Goal: Task Accomplishment & Management: Use online tool/utility

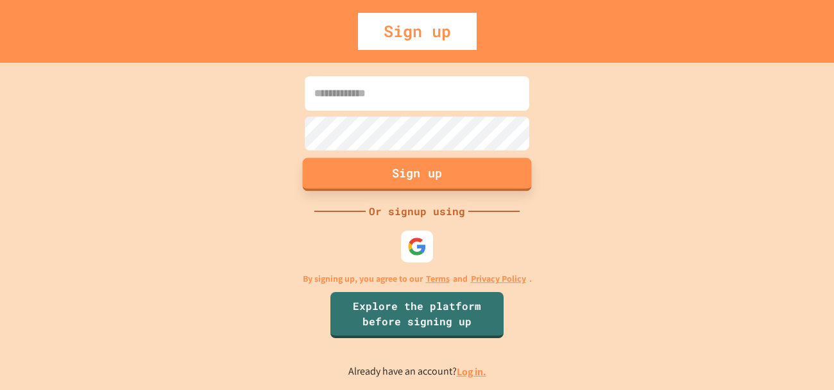
type input "**********"
click at [419, 181] on button "Sign up" at bounding box center [417, 174] width 229 height 33
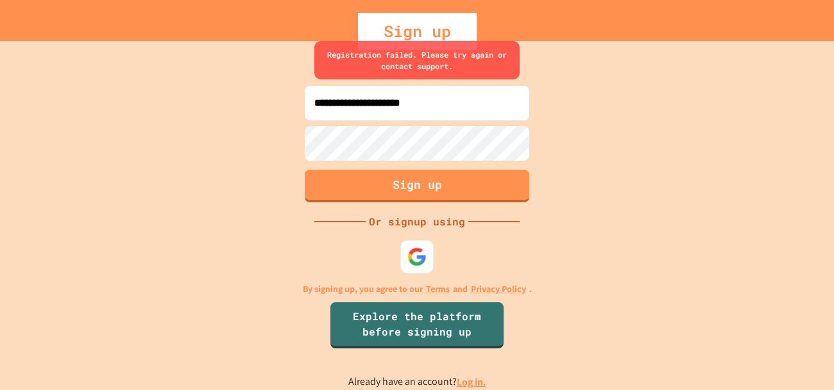
click at [401, 283] on p "By signing up, you agree to our Terms and Privacy Policy ." at bounding box center [417, 289] width 229 height 13
click at [408, 255] on img at bounding box center [417, 257] width 21 height 21
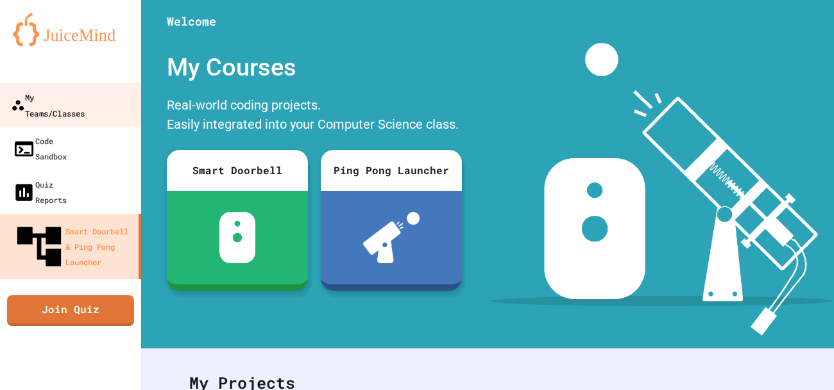
click at [58, 101] on div "My Teams/Classes" at bounding box center [48, 104] width 74 height 31
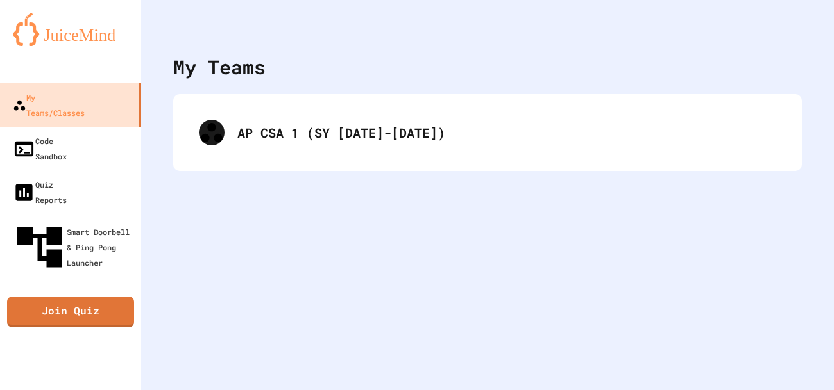
click at [364, 160] on div "AP CSA 1 (SY [DATE]-[DATE])" at bounding box center [487, 132] width 628 height 77
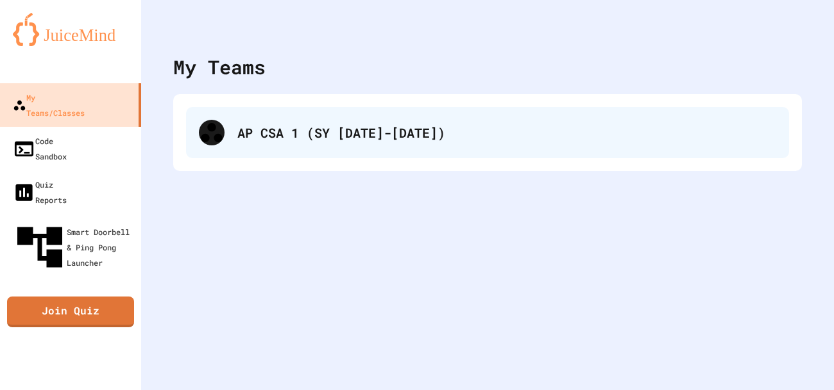
click at [355, 108] on div "AP CSA 1 (SY [DATE]-[DATE])" at bounding box center [487, 132] width 603 height 51
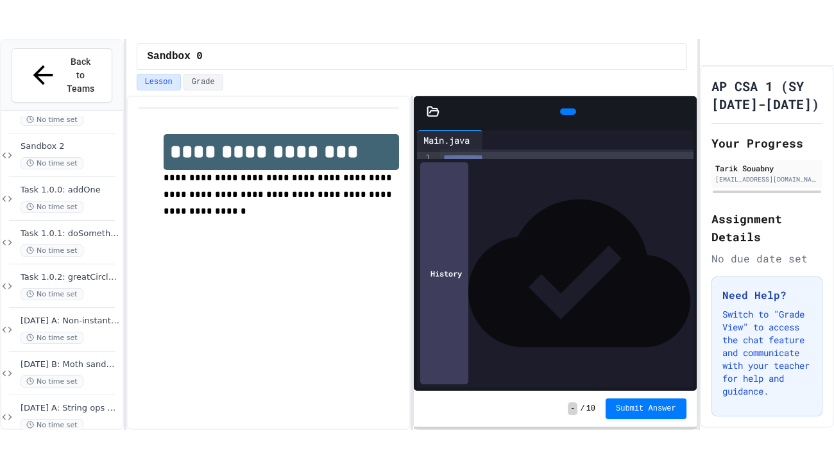
scroll to position [78, 0]
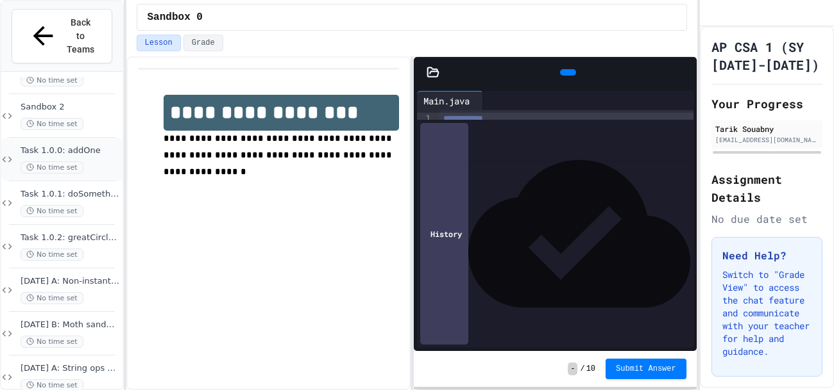
click at [34, 164] on icon at bounding box center [30, 168] width 8 height 8
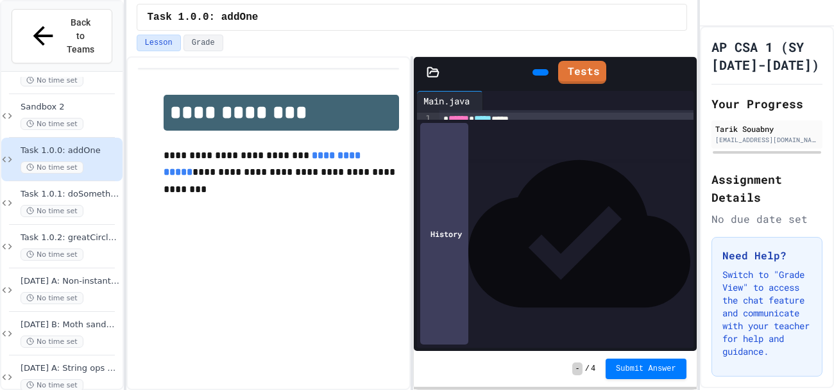
click at [697, 76] on div at bounding box center [698, 195] width 3 height 390
click at [684, 72] on icon at bounding box center [684, 72] width 0 height 0
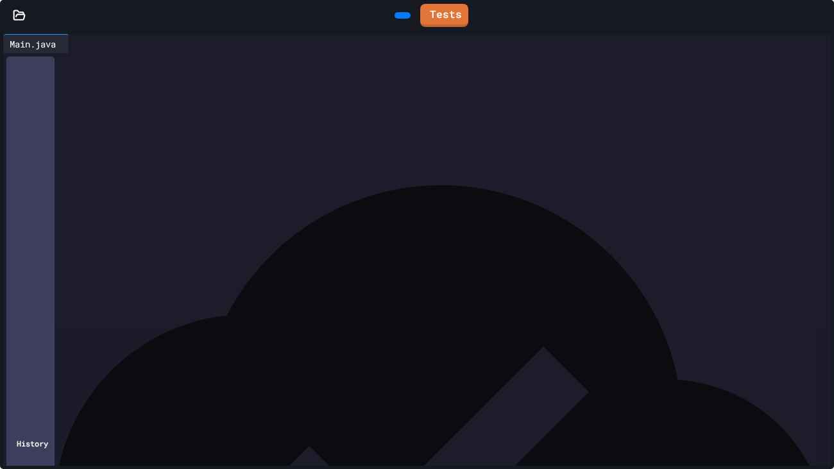
click at [13, 37] on div "Main.java" at bounding box center [32, 43] width 59 height 13
click at [21, 18] on icon at bounding box center [19, 15] width 13 height 13
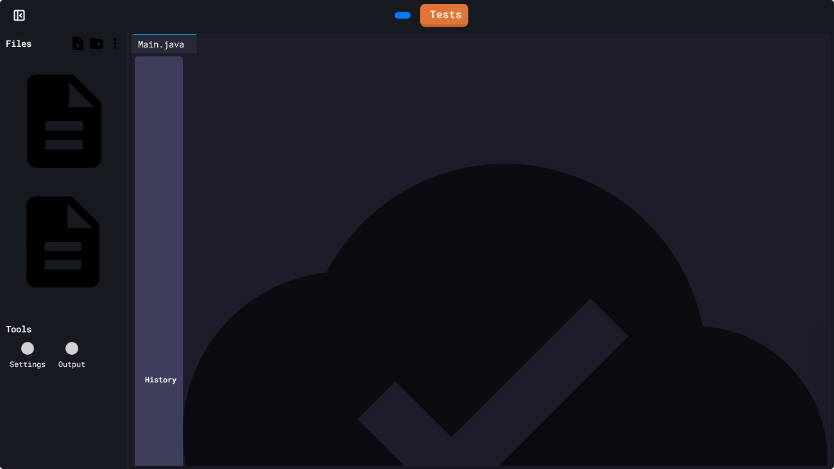
click at [35, 182] on div "instructions.md" at bounding box center [63, 241] width 121 height 119
click at [137, 39] on div "Main.java" at bounding box center [160, 43] width 59 height 13
click at [163, 55] on div "**********" at bounding box center [492, 126] width 676 height 147
click at [244, 40] on div "instructions.md" at bounding box center [242, 43] width 90 height 13
click at [182, 54] on div "**********" at bounding box center [492, 354] width 676 height 603
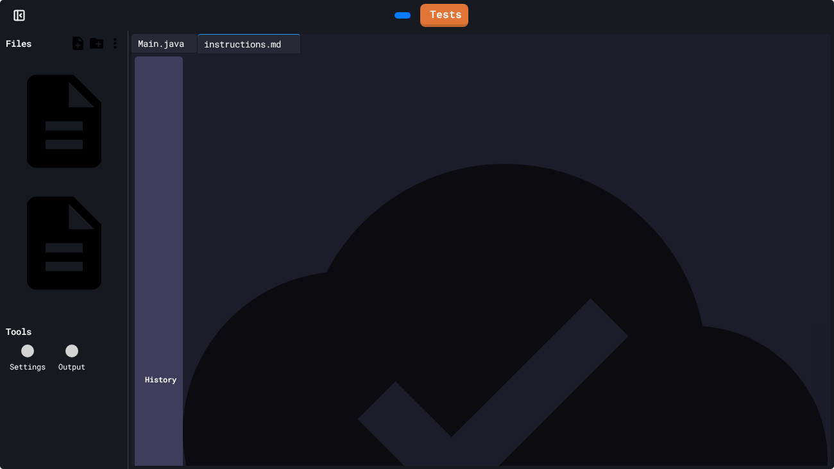
click at [160, 38] on div "Main.java" at bounding box center [160, 43] width 59 height 13
click at [257, 47] on div "instructions.md" at bounding box center [242, 43] width 90 height 13
click at [73, 38] on icon at bounding box center [78, 43] width 16 height 16
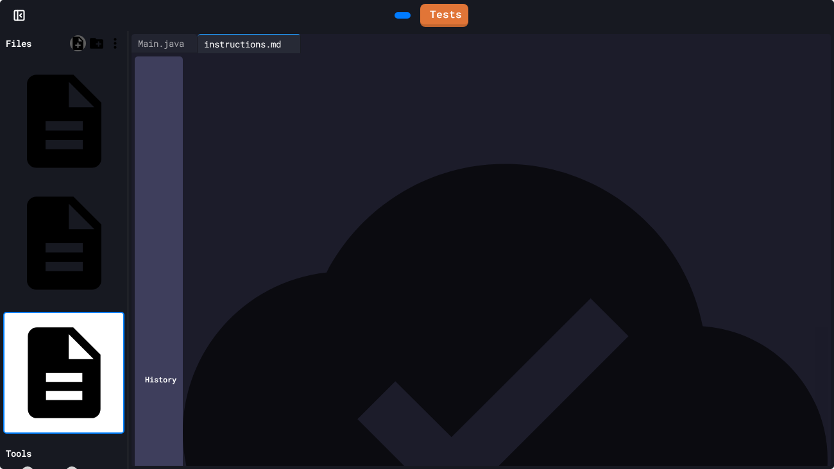
type input "****"
type input "**********"
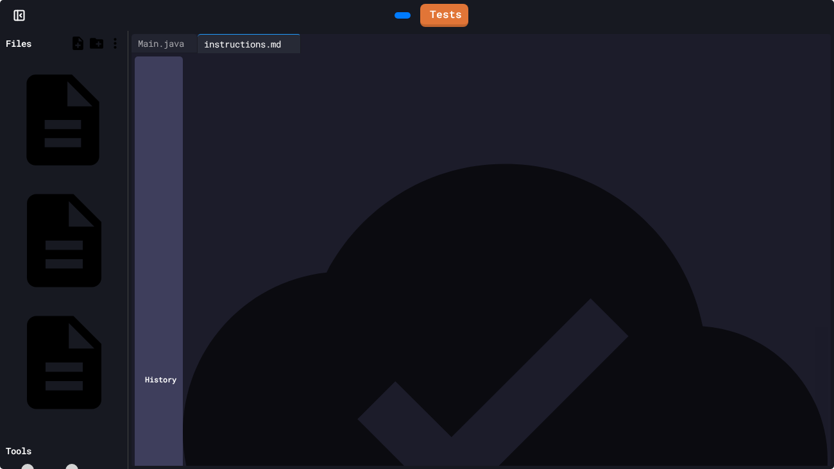
click at [121, 113] on div "Compute.java" at bounding box center [121, 119] width 0 height 13
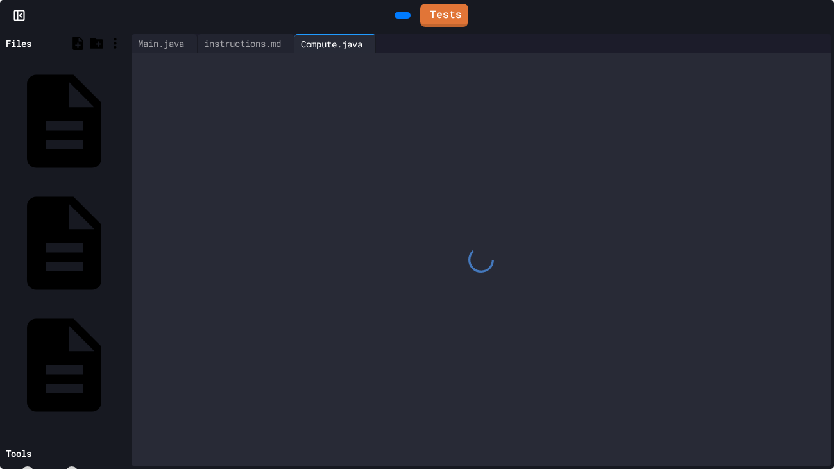
click at [333, 135] on div at bounding box center [480, 259] width 699 height 412
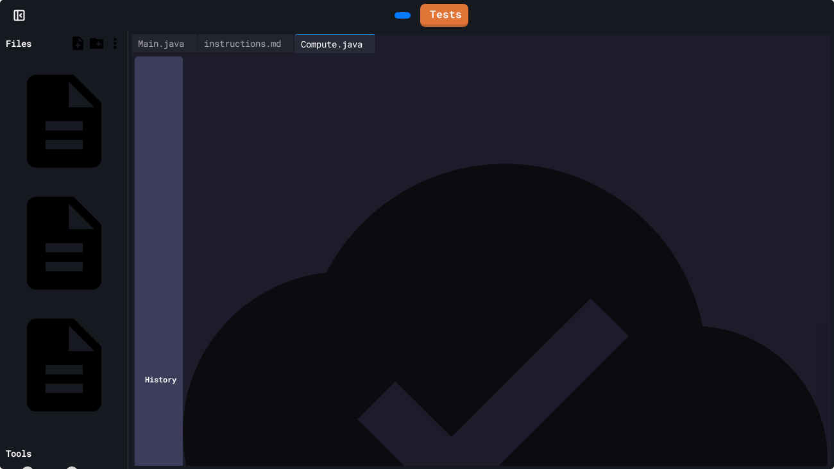
click at [367, 71] on div at bounding box center [491, 62] width 680 height 18
click at [172, 50] on div "Main.java" at bounding box center [164, 43] width 66 height 19
click at [369, 45] on div "Compute.java" at bounding box center [331, 43] width 74 height 13
click at [216, 73] on div at bounding box center [491, 75] width 680 height 13
click at [231, 49] on div "instructions.md" at bounding box center [242, 43] width 90 height 13
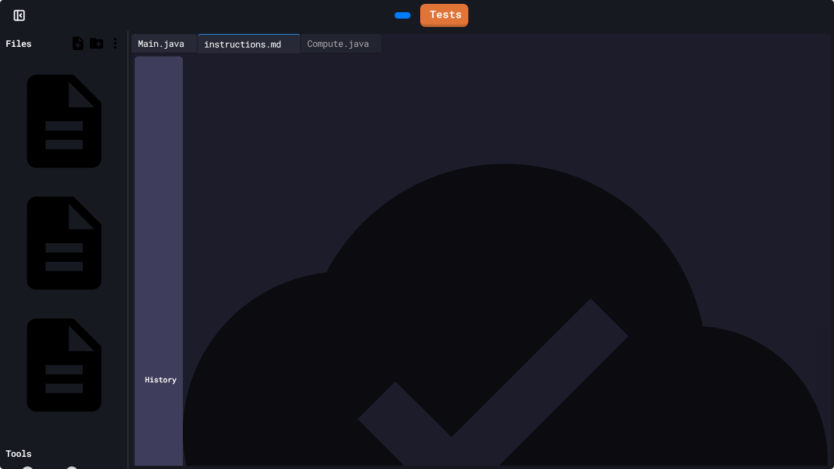
click at [173, 35] on div "Main.java" at bounding box center [164, 43] width 66 height 19
click at [364, 47] on div "Compute.java" at bounding box center [331, 43] width 74 height 13
click at [300, 78] on div "****** ****** ****" at bounding box center [491, 75] width 680 height 13
click at [232, 35] on div "instructions.md" at bounding box center [245, 43] width 97 height 19
click at [363, 43] on div "Compute.java" at bounding box center [338, 43] width 74 height 13
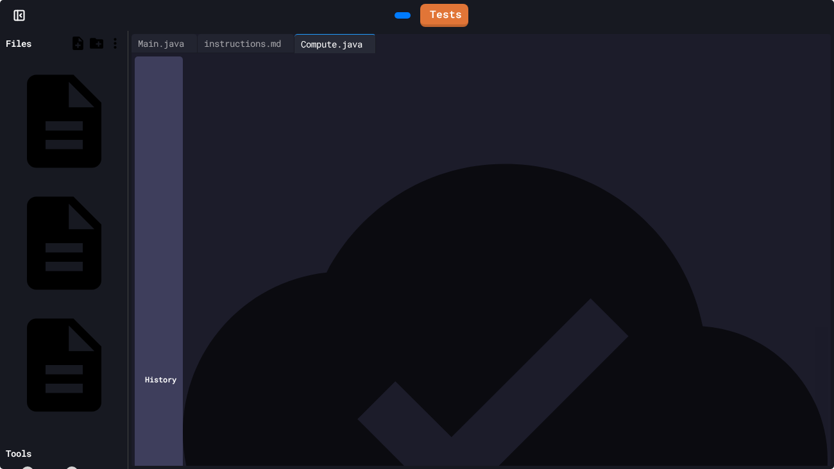
click at [299, 74] on div "****** ****** ****" at bounding box center [491, 75] width 680 height 13
click at [144, 40] on div "Main.java" at bounding box center [160, 43] width 59 height 13
click at [246, 39] on div "instructions.md" at bounding box center [242, 43] width 90 height 13
click at [356, 43] on div "Compute.java" at bounding box center [338, 43] width 74 height 13
click at [252, 74] on span "*" at bounding box center [249, 75] width 5 height 9
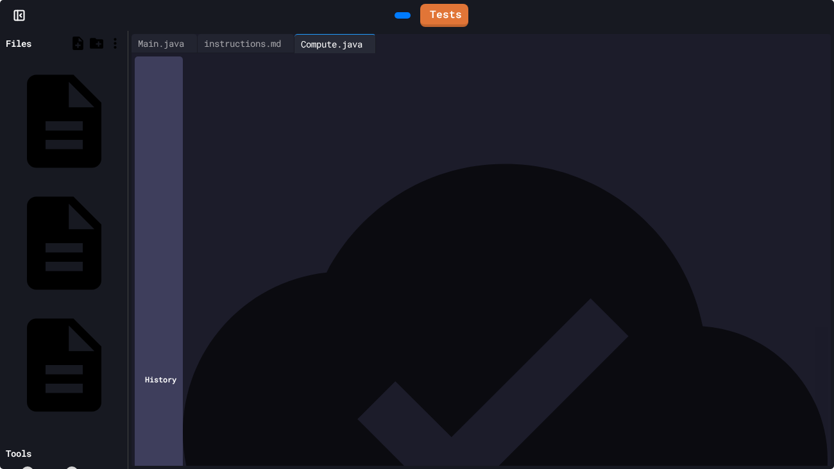
click at [211, 101] on div "*" at bounding box center [491, 102] width 680 height 13
click at [149, 46] on div "Main.java" at bounding box center [160, 43] width 59 height 13
click at [233, 47] on div "instructions.md" at bounding box center [242, 43] width 90 height 13
click at [349, 48] on div "Compute.java" at bounding box center [338, 43] width 74 height 13
click at [229, 134] on div "*" at bounding box center [491, 140] width 680 height 13
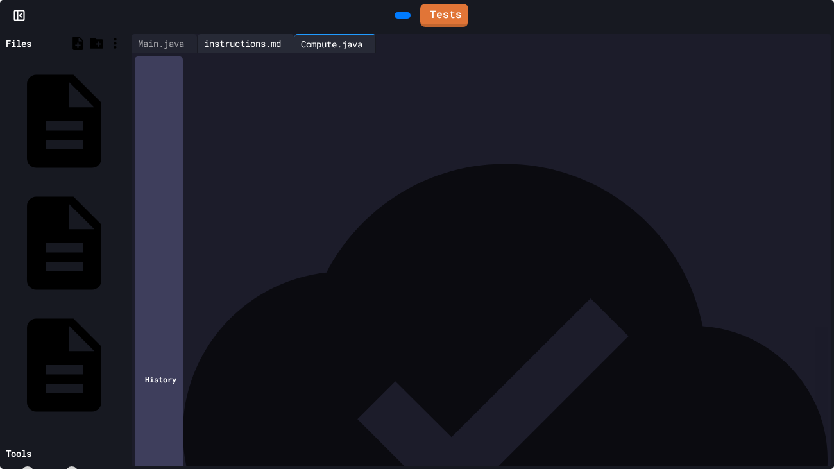
click at [265, 43] on div "instructions.md" at bounding box center [242, 43] width 90 height 13
click at [351, 38] on div "Compute.java" at bounding box center [338, 43] width 74 height 13
click at [320, 121] on div "****** ****** ******" at bounding box center [491, 127] width 680 height 13
click at [264, 44] on div "instructions.md" at bounding box center [242, 43] width 90 height 13
click at [361, 29] on div "Tests" at bounding box center [429, 15] width 782 height 29
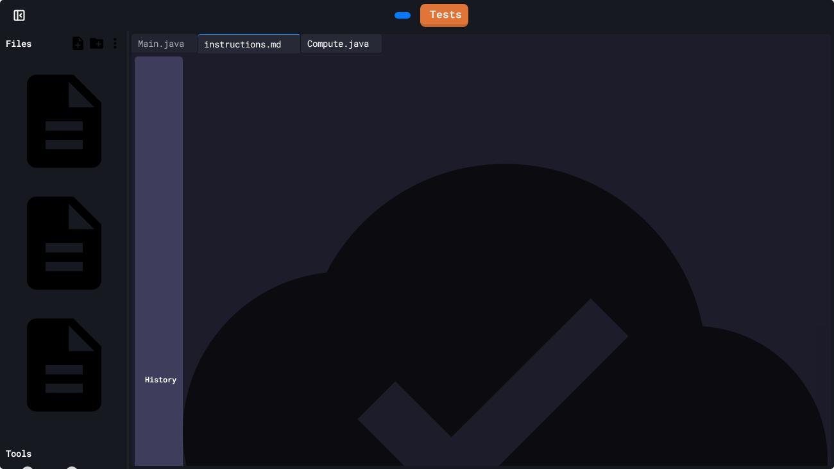
click at [360, 43] on div "Compute.java" at bounding box center [338, 43] width 74 height 13
click at [337, 125] on div "****** ****** ****** ******" at bounding box center [491, 127] width 680 height 13
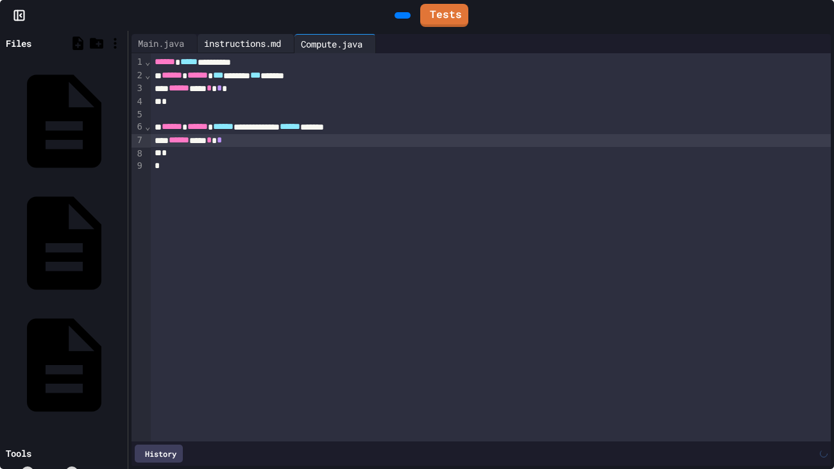
click at [241, 47] on div "instructions.md" at bounding box center [242, 43] width 90 height 13
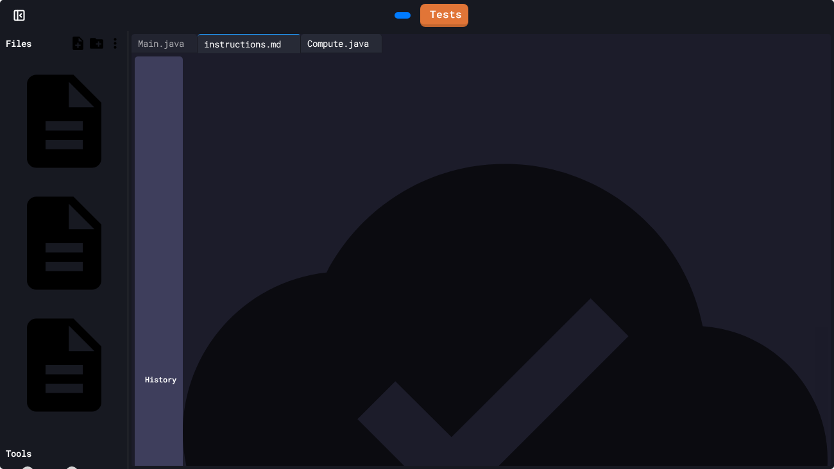
click at [376, 51] on div "Compute.java" at bounding box center [341, 43] width 81 height 19
click at [300, 128] on span "******" at bounding box center [290, 126] width 21 height 9
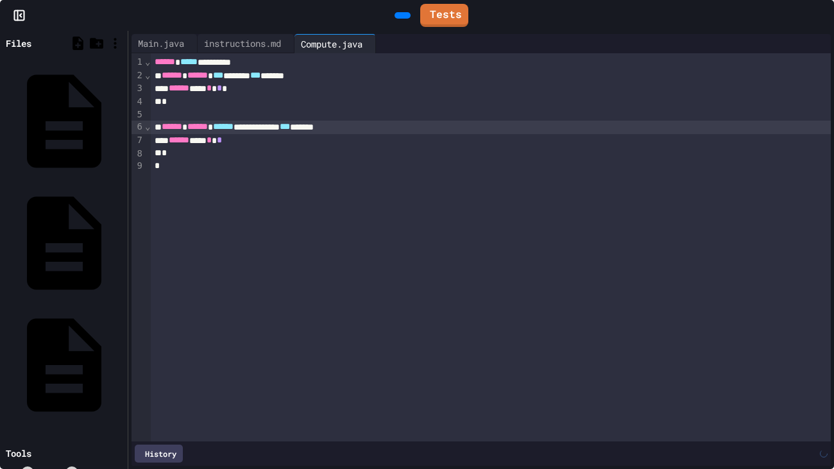
click at [273, 135] on div "****** *** * *" at bounding box center [491, 140] width 680 height 13
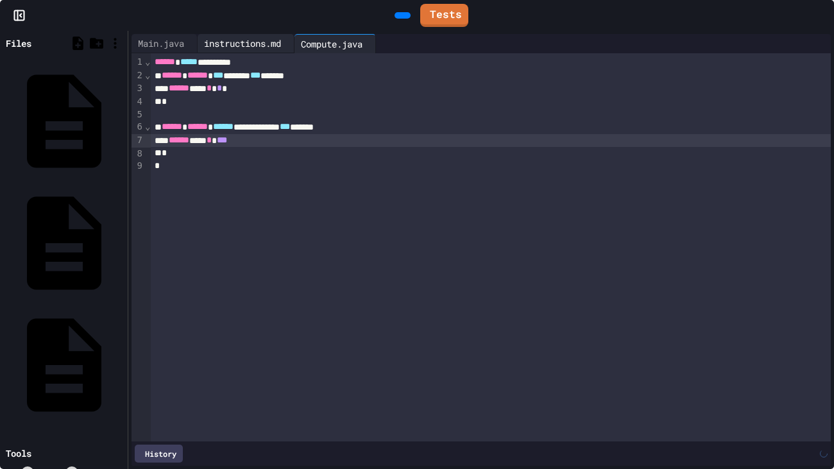
click at [233, 44] on div "instructions.md" at bounding box center [242, 43] width 90 height 13
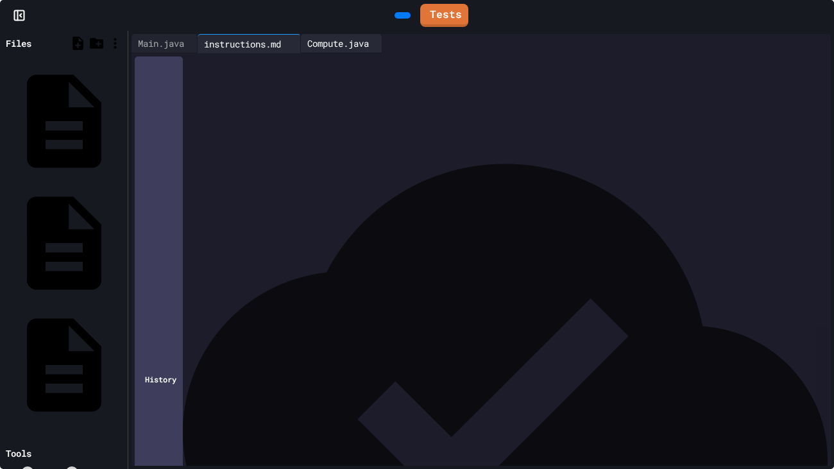
click at [352, 49] on div "Compute.java" at bounding box center [338, 43] width 74 height 13
click at [249, 38] on div "instructions.md" at bounding box center [242, 43] width 90 height 13
click at [363, 49] on div "Compute.java" at bounding box center [338, 43] width 74 height 13
click at [260, 151] on div "*" at bounding box center [491, 153] width 680 height 13
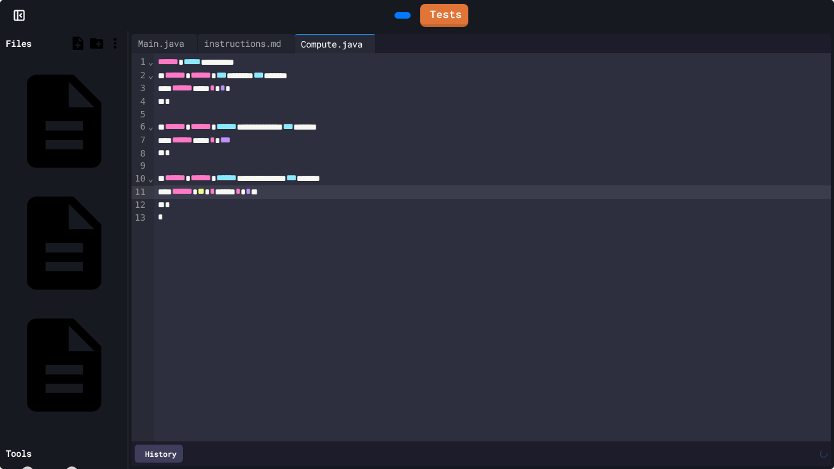
click at [276, 139] on div "****** *** * ***" at bounding box center [492, 140] width 676 height 13
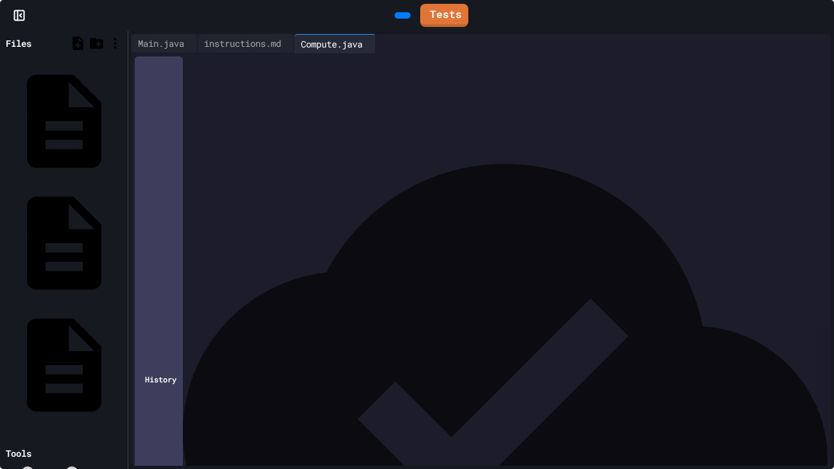
click at [401, 15] on icon at bounding box center [401, 15] width 0 height 0
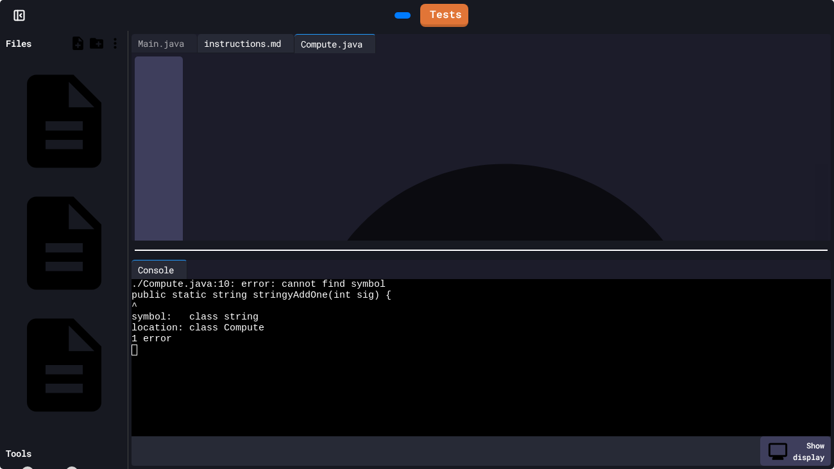
click at [248, 48] on div "instructions.md" at bounding box center [242, 43] width 90 height 13
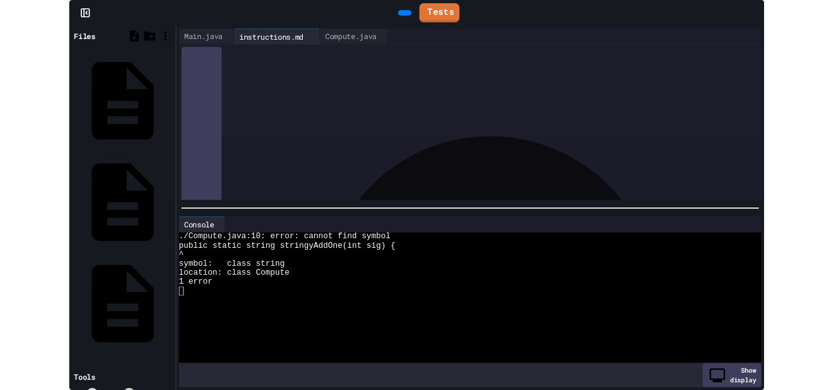
scroll to position [392, 0]
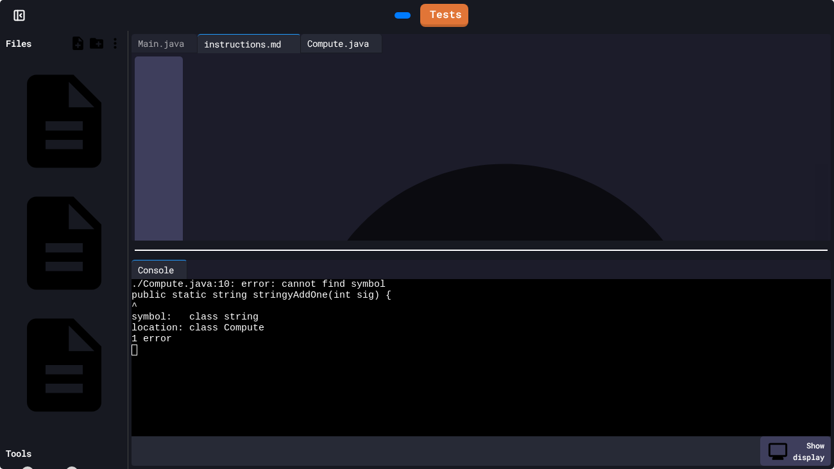
click at [358, 51] on div "Compute.java" at bounding box center [341, 43] width 81 height 19
click at [237, 179] on span "******" at bounding box center [226, 177] width 21 height 9
click at [401, 15] on icon at bounding box center [401, 15] width 0 height 0
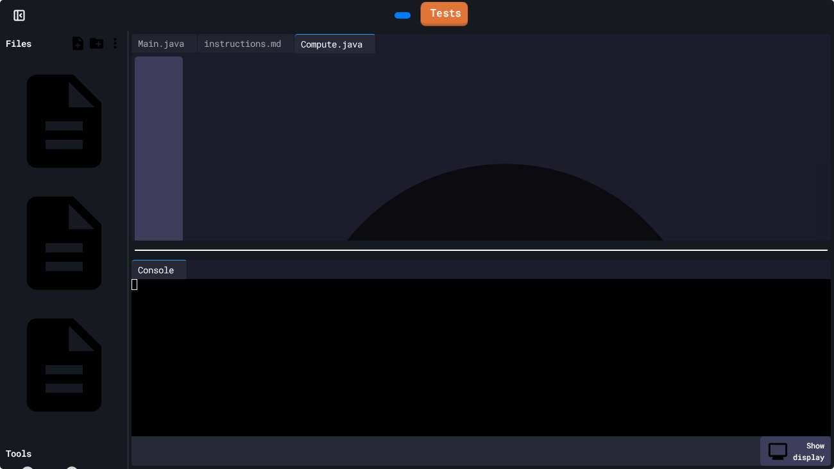
click at [426, 13] on icon at bounding box center [426, 13] width 0 height 0
click at [444, 13] on link "Tests" at bounding box center [444, 13] width 44 height 24
click at [821, 5] on div at bounding box center [827, 15] width 13 height 29
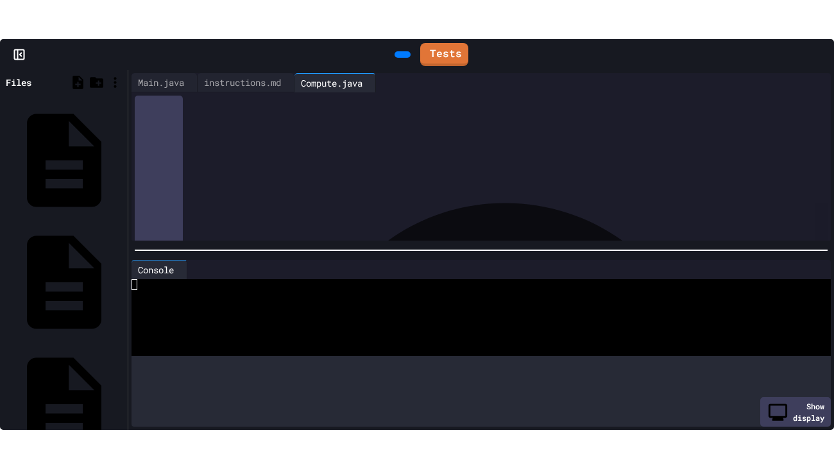
scroll to position [0, 0]
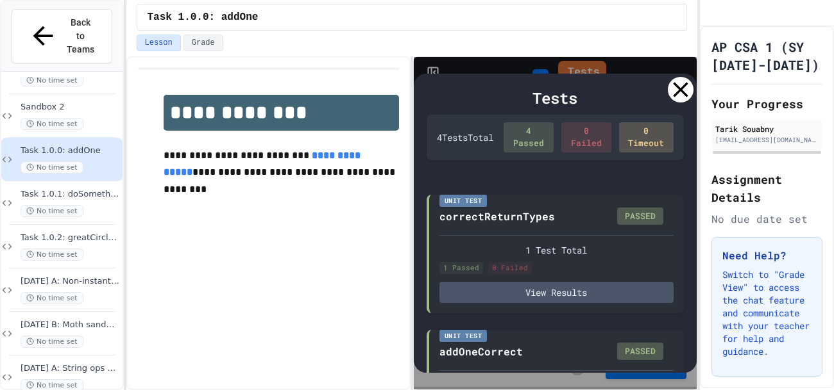
click at [670, 99] on div "Tests" at bounding box center [554, 98] width 257 height 23
click at [673, 96] on icon at bounding box center [680, 90] width 26 height 26
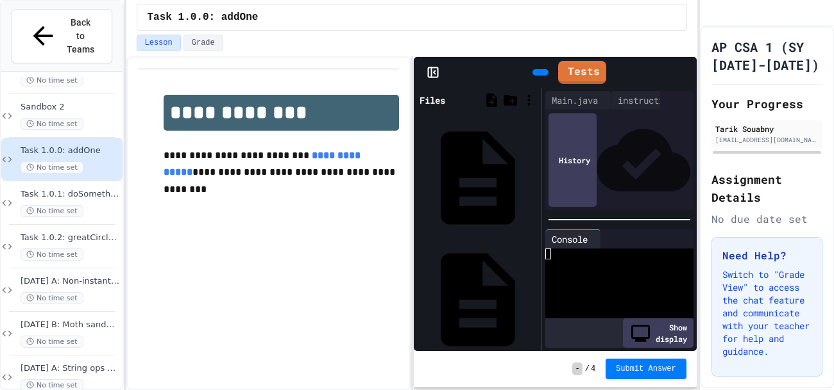
click at [433, 76] on rect at bounding box center [433, 73] width 10 height 10
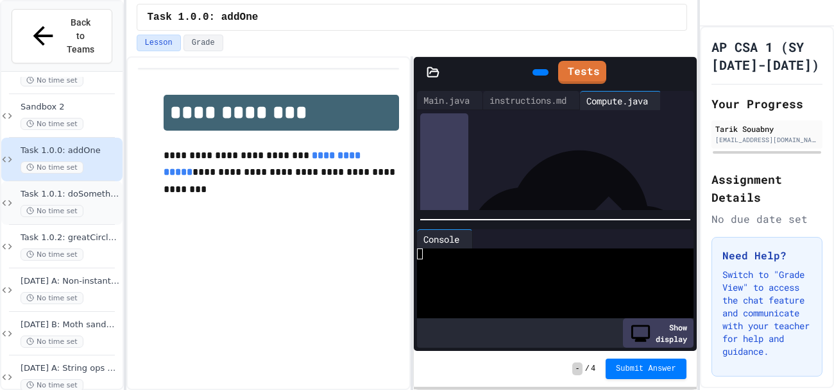
click at [45, 189] on div "Task 1.0.1: doSomething No time set" at bounding box center [70, 203] width 99 height 28
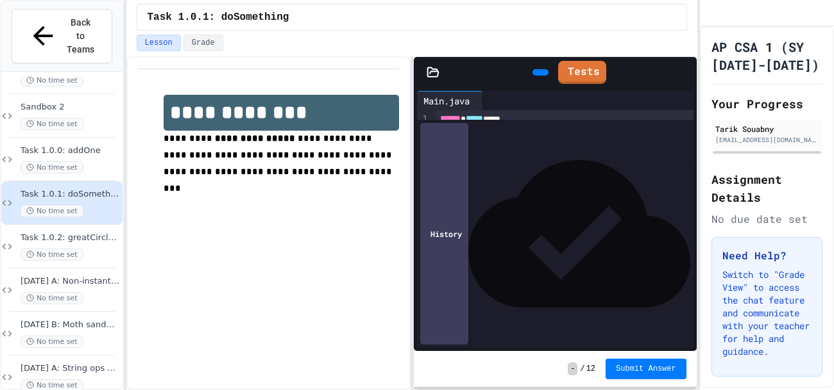
drag, startPoint x: 521, startPoint y: 172, endPoint x: 572, endPoint y: 227, distance: 74.4
click at [572, 227] on div "**********" at bounding box center [564, 197] width 257 height 67
click at [424, 63] on div "Tests" at bounding box center [555, 72] width 283 height 31
click at [685, 72] on div at bounding box center [690, 72] width 13 height 29
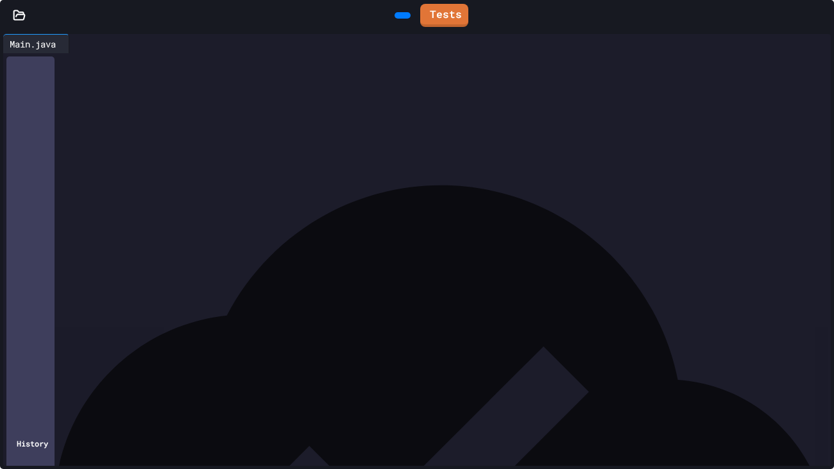
click at [19, 19] on icon at bounding box center [19, 14] width 11 height 9
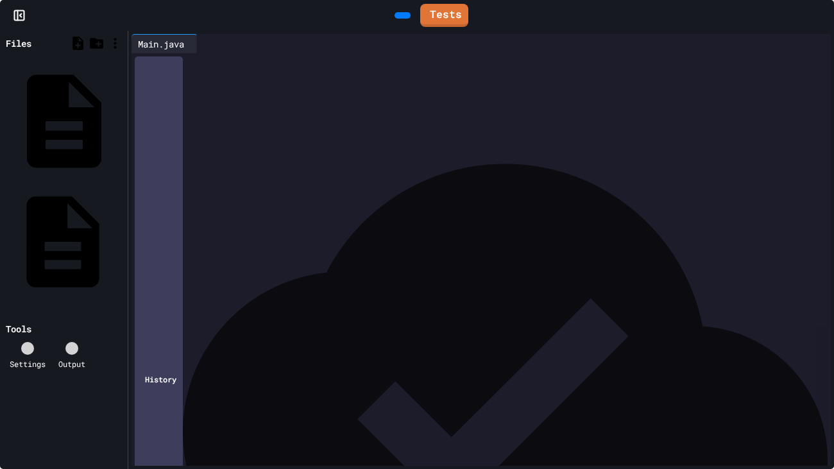
click at [121, 235] on div "instructions.md" at bounding box center [121, 241] width 0 height 13
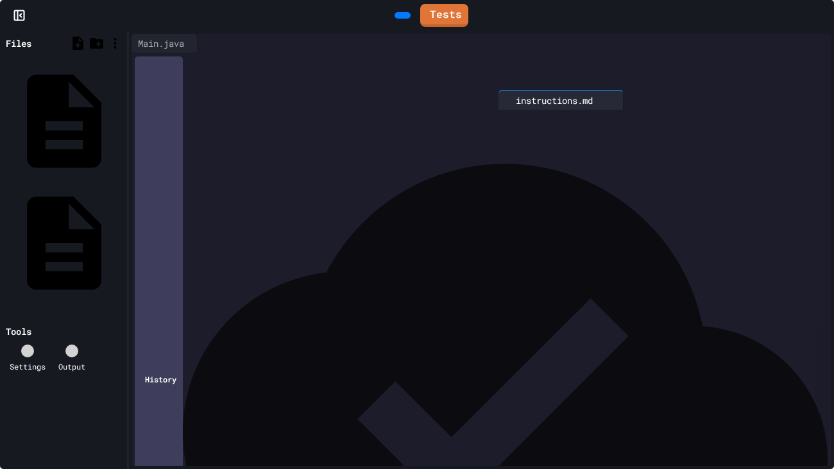
drag, startPoint x: 245, startPoint y: 35, endPoint x: 533, endPoint y: 91, distance: 294.0
click at [533, 91] on div "**********" at bounding box center [480, 250] width 699 height 432
click at [816, 35] on div at bounding box center [559, 43] width 517 height 19
click at [811, 37] on div at bounding box center [559, 43] width 517 height 19
click at [815, 50] on icon at bounding box center [820, 51] width 10 height 3
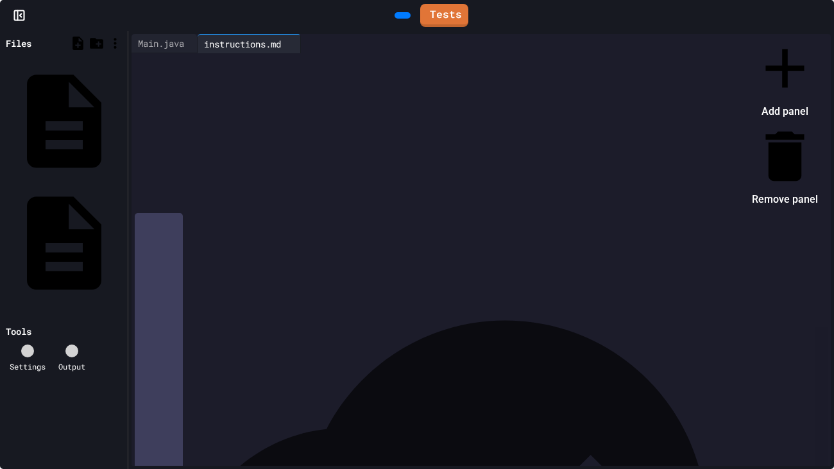
click at [757, 62] on li "Add panel" at bounding box center [784, 78] width 66 height 87
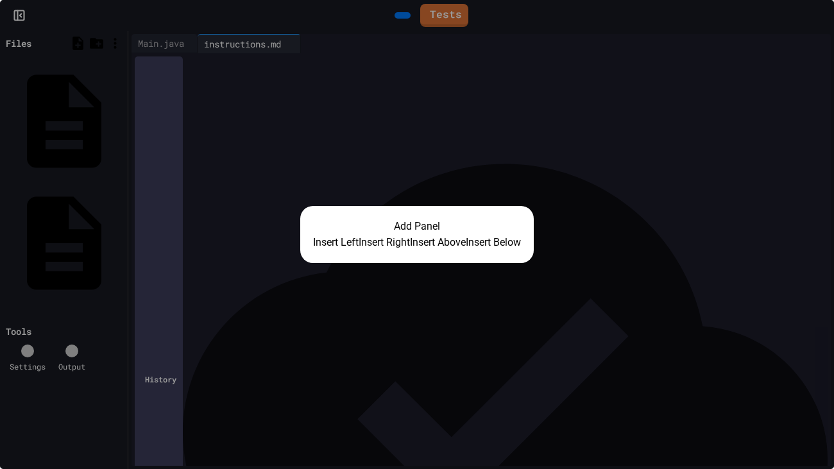
click at [373, 249] on button "Insert Right" at bounding box center [383, 242] width 51 height 15
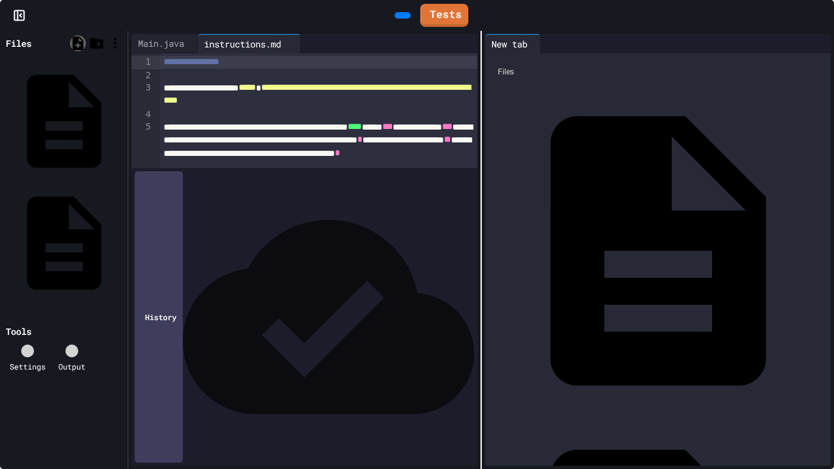
click at [81, 40] on icon at bounding box center [78, 43] width 16 height 16
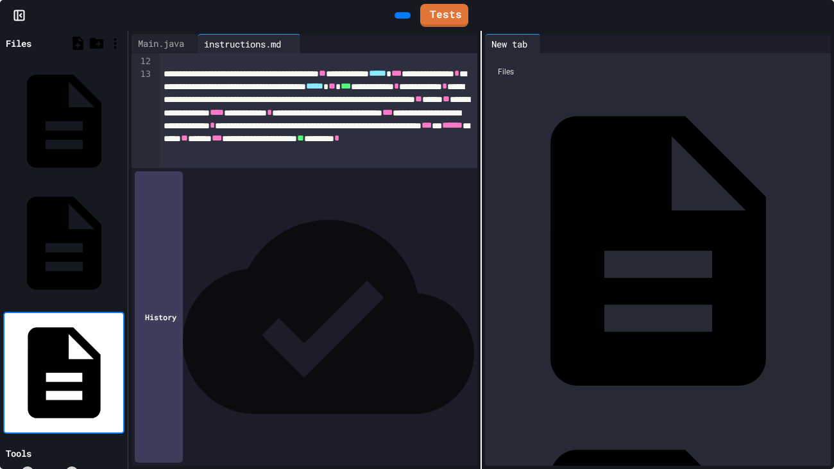
scroll to position [367, 0]
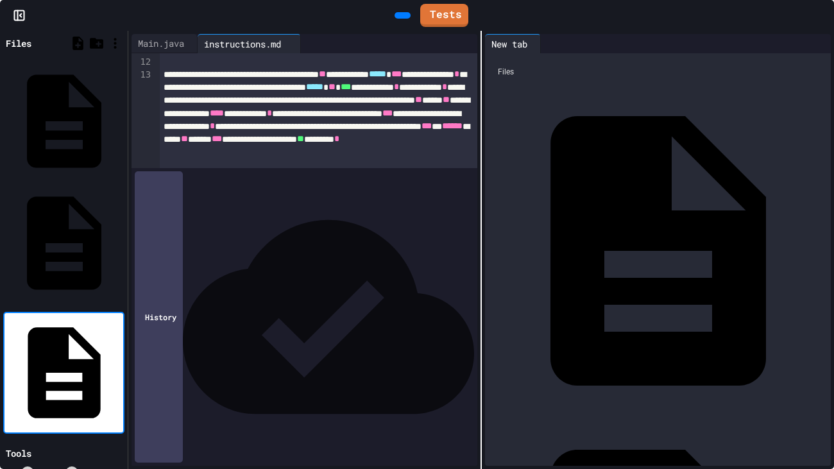
type input "**********"
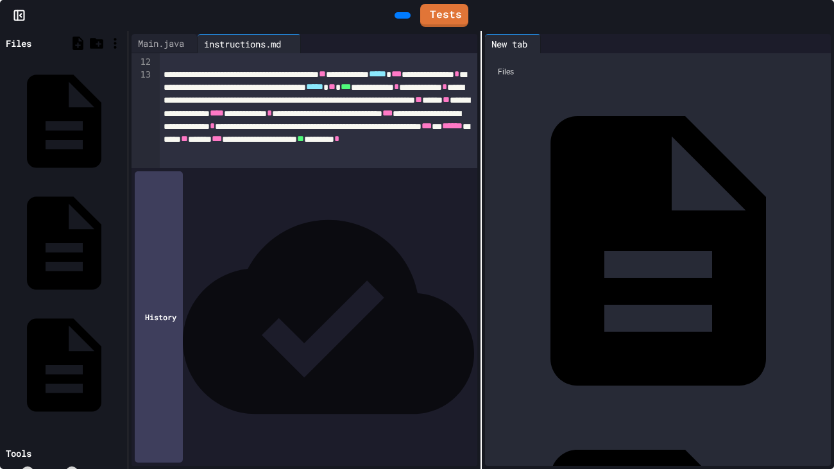
click at [823, 244] on div "Compute.java" at bounding box center [823, 250] width 0 height 13
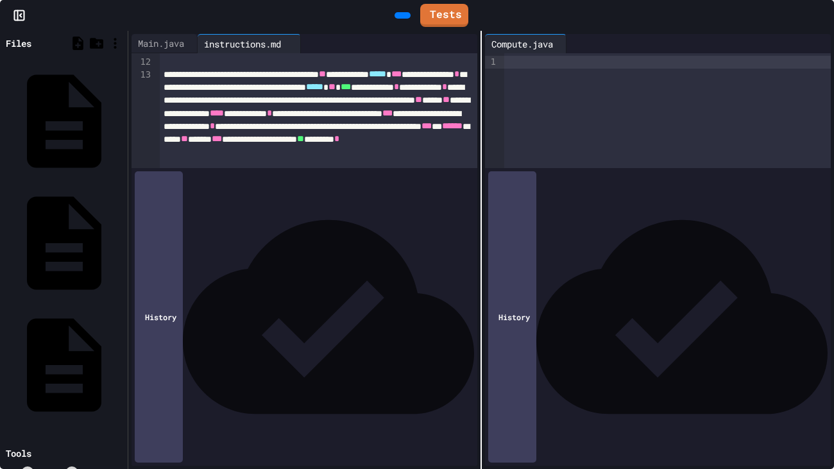
click at [553, 128] on div at bounding box center [667, 110] width 326 height 115
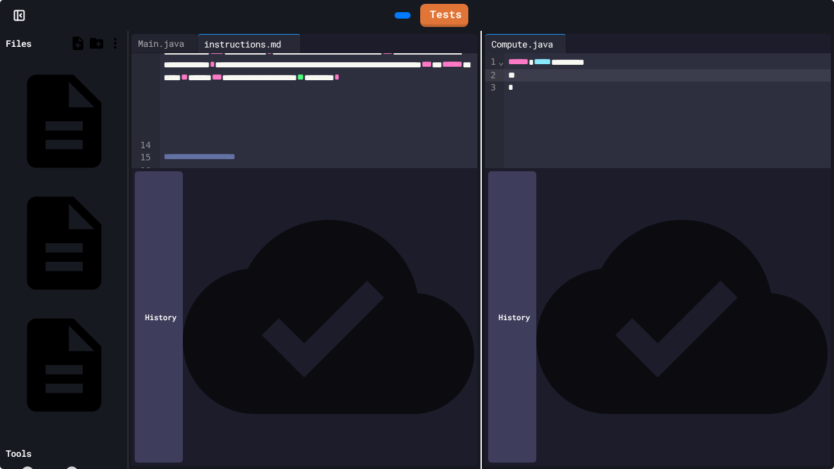
scroll to position [430, 0]
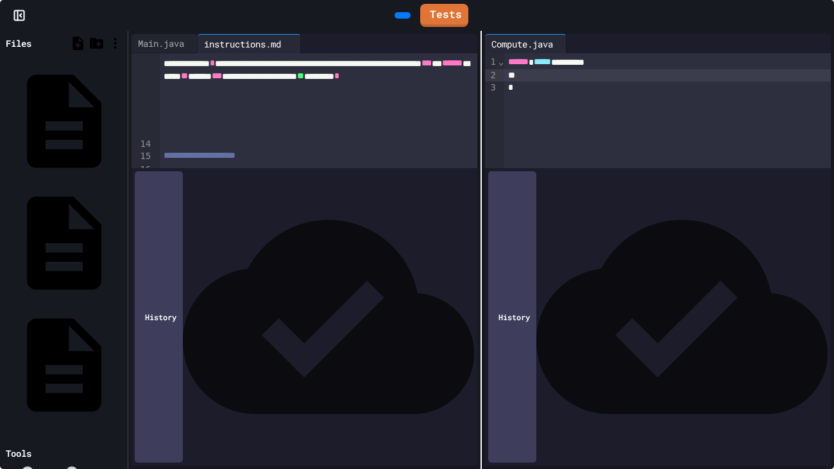
click at [244, 106] on div "**********" at bounding box center [318, 71] width 317 height 132
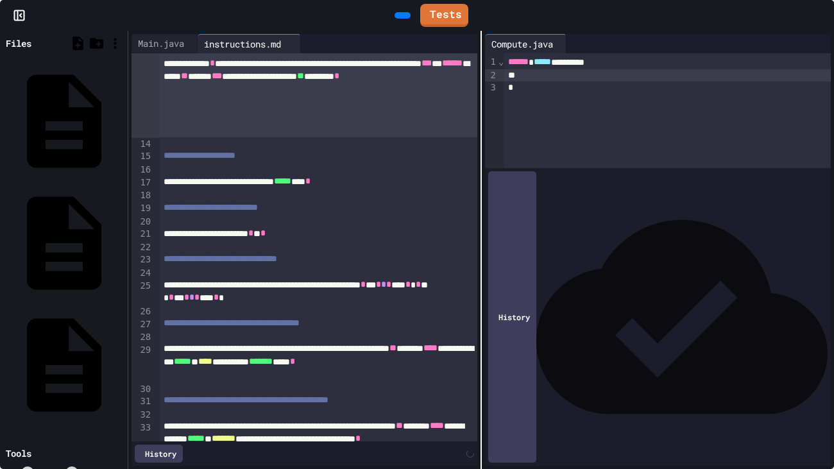
click at [557, 74] on div at bounding box center [667, 75] width 326 height 13
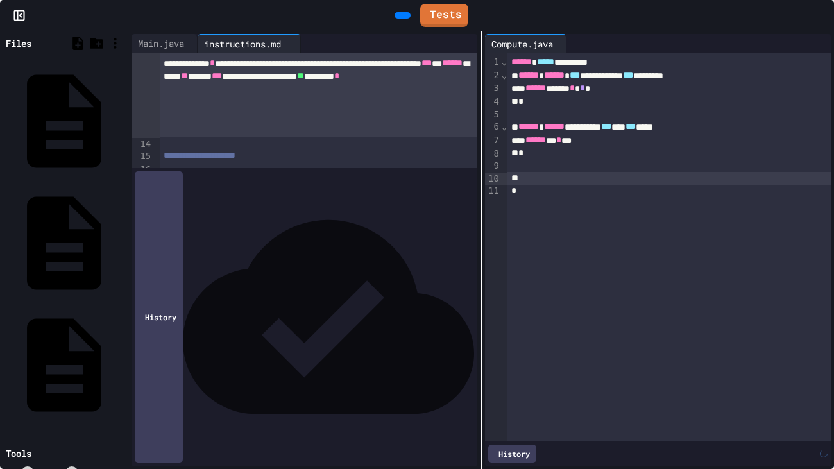
click at [598, 124] on div "**********" at bounding box center [668, 127] width 323 height 13
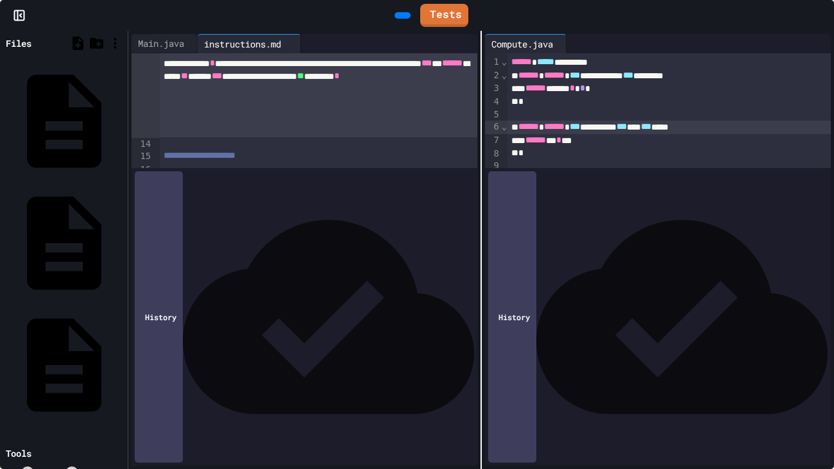
click at [537, 174] on div at bounding box center [668, 178] width 323 height 13
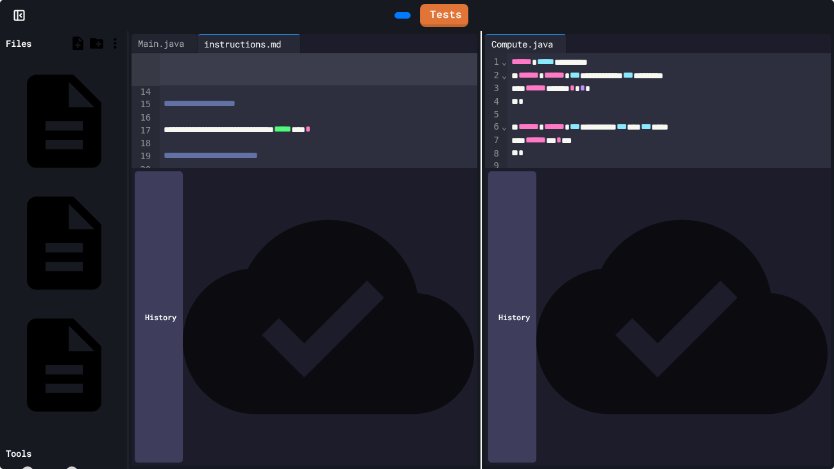
scroll to position [483, 0]
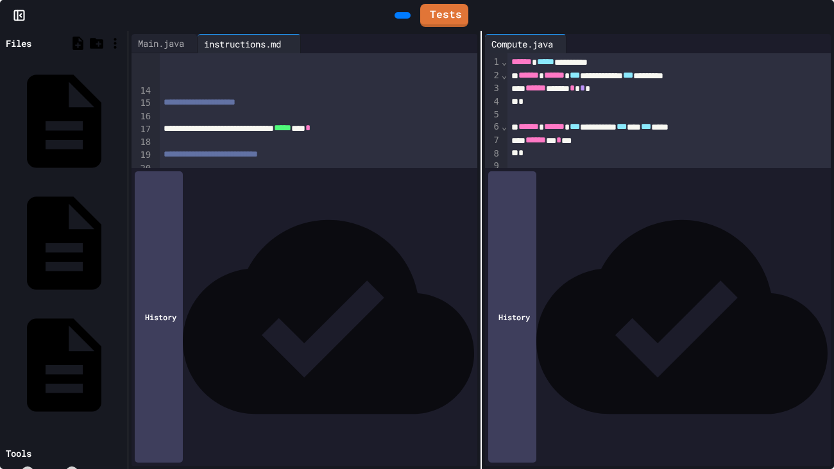
click at [476, 255] on div at bounding box center [318, 257] width 317 height 13
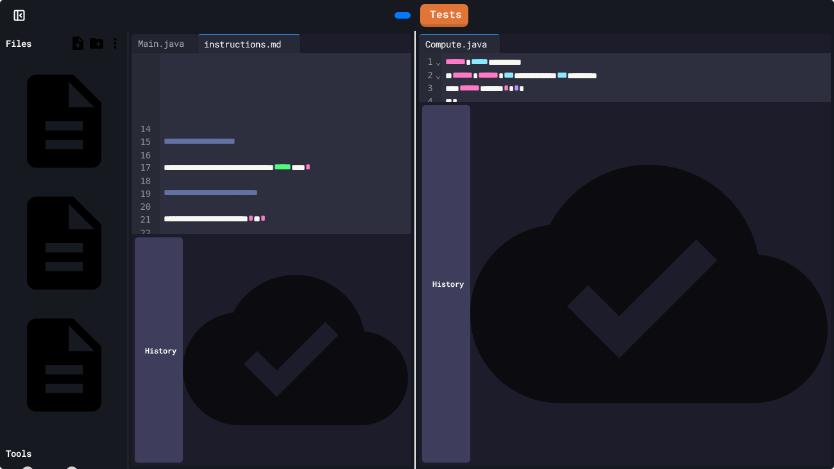
click at [415, 256] on div "**********" at bounding box center [480, 250] width 705 height 438
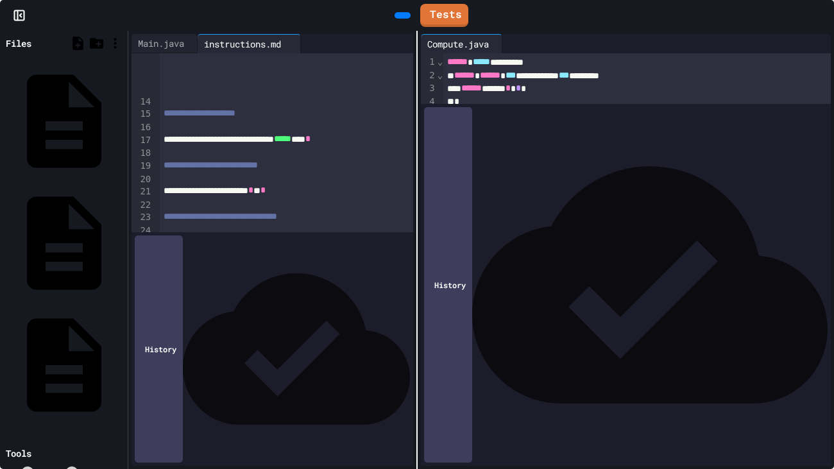
scroll to position [561, 0]
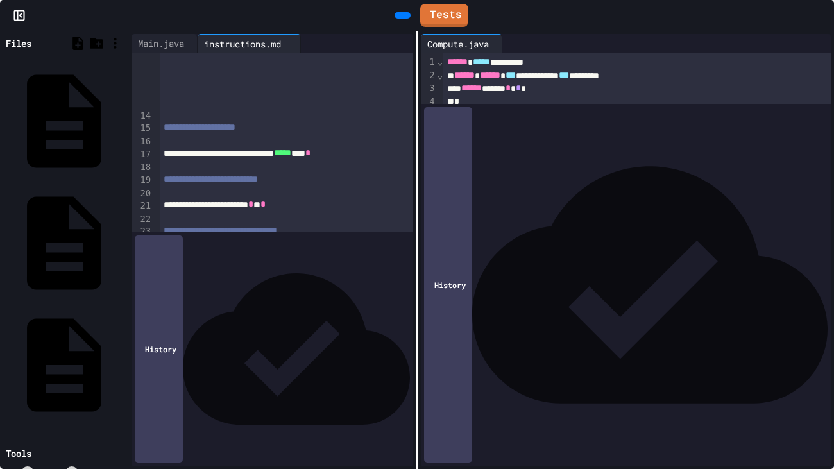
click at [510, 248] on div at bounding box center [636, 243] width 387 height 13
click at [460, 254] on div "**" at bounding box center [636, 255] width 387 height 13
click at [459, 254] on span "*" at bounding box center [456, 255] width 5 height 9
click at [764, 226] on div "**********" at bounding box center [636, 230] width 387 height 13
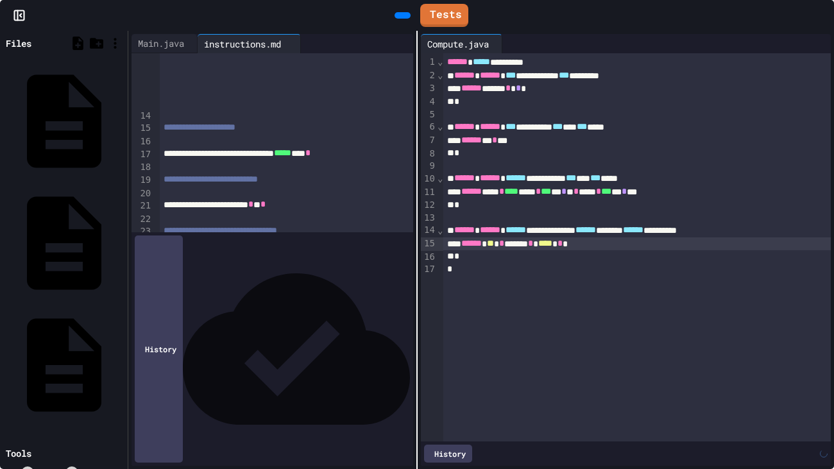
click at [726, 242] on div "****** ** * ***** * **** *" at bounding box center [636, 243] width 387 height 13
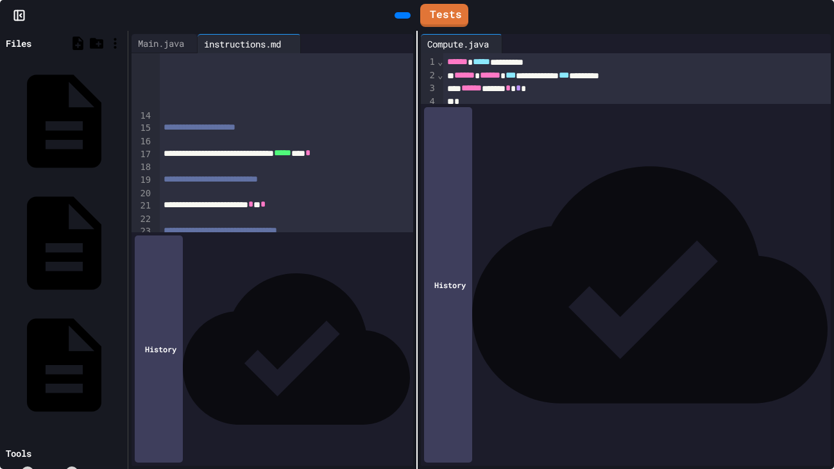
click at [532, 240] on div "****** ** * ***** * **** * *******" at bounding box center [636, 243] width 387 height 13
click at [537, 257] on div "*" at bounding box center [636, 256] width 387 height 13
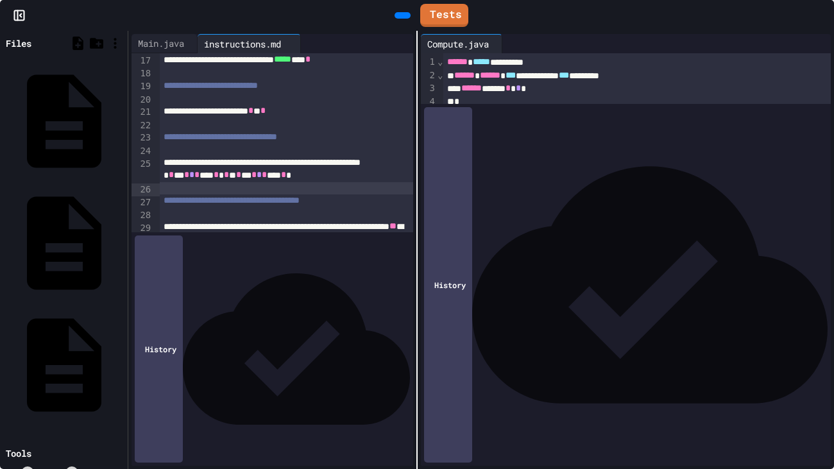
scroll to position [665, 0]
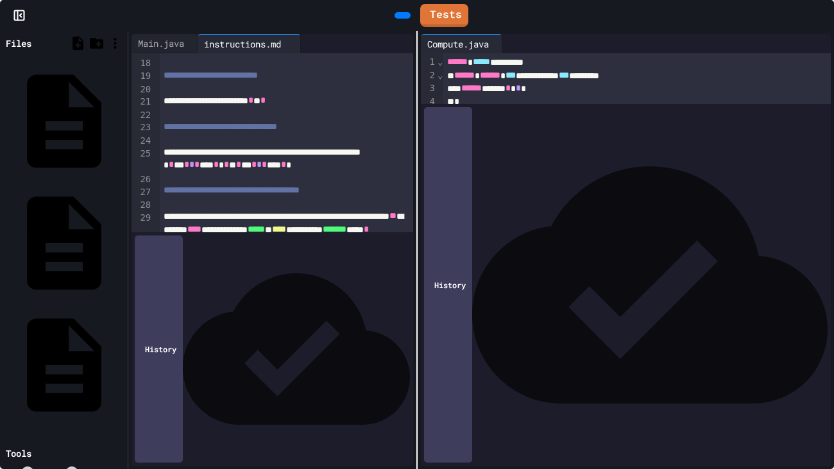
drag, startPoint x: 165, startPoint y: 305, endPoint x: 276, endPoint y: 349, distance: 119.4
click at [276, 340] on div "**********" at bounding box center [287, 313] width 254 height 53
click at [542, 283] on div "****** ******" at bounding box center [636, 281] width 387 height 13
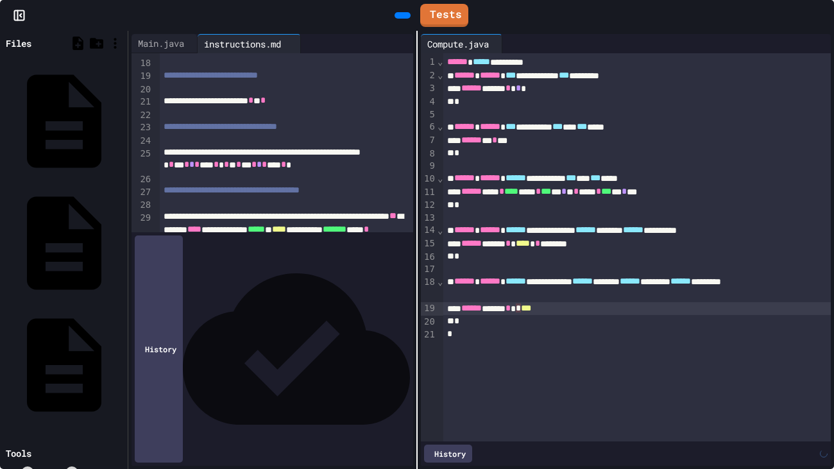
click at [587, 303] on div "****** ***** * * ***" at bounding box center [636, 308] width 387 height 13
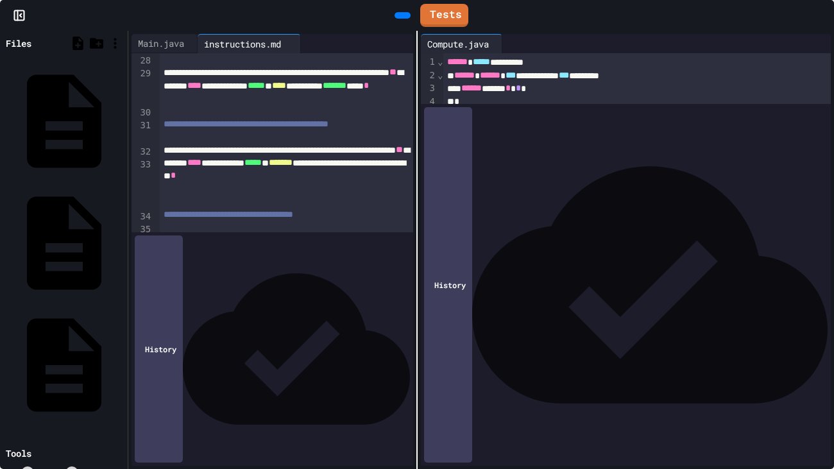
scroll to position [809, 0]
drag, startPoint x: 164, startPoint y: 255, endPoint x: 414, endPoint y: 296, distance: 254.2
click at [414, 296] on div "**********" at bounding box center [272, 250] width 288 height 438
click at [487, 349] on div "****" at bounding box center [636, 346] width 387 height 13
click at [575, 357] on span "**********" at bounding box center [557, 359] width 33 height 9
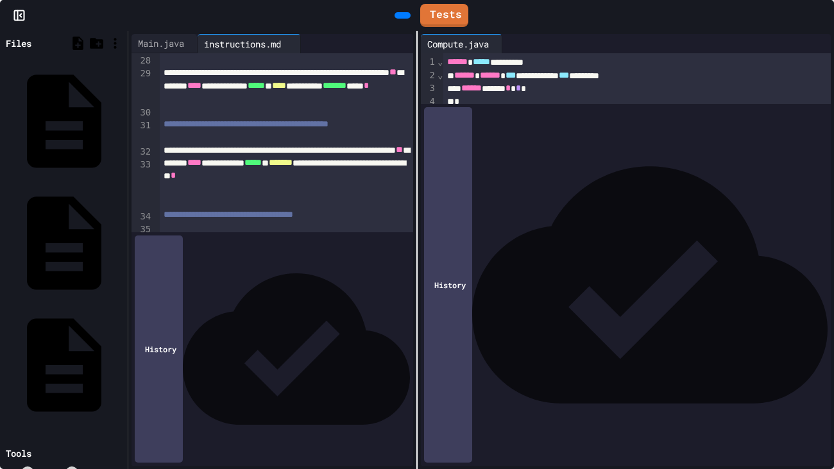
click at [578, 362] on span "**********" at bounding box center [559, 359] width 37 height 9
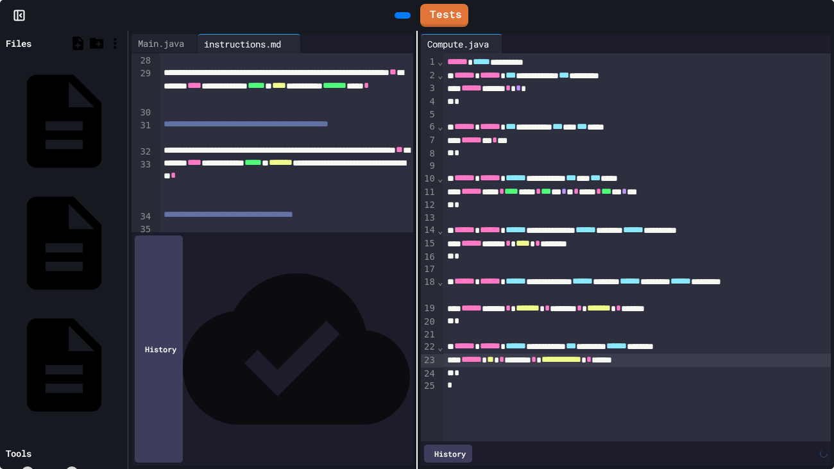
click at [714, 366] on div "**********" at bounding box center [636, 359] width 387 height 13
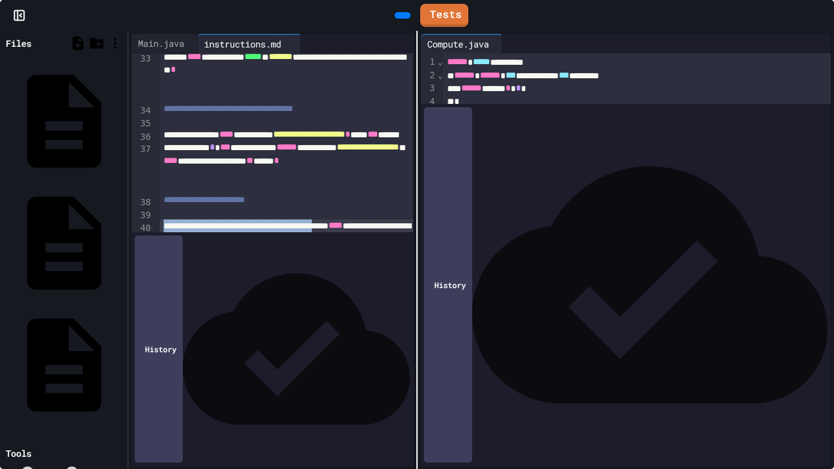
scroll to position [915, 0]
drag, startPoint x: 165, startPoint y: 242, endPoint x: 199, endPoint y: 308, distance: 74.8
click at [199, 298] on div "**********" at bounding box center [287, 258] width 254 height 78
click at [508, 390] on div at bounding box center [636, 398] width 387 height 13
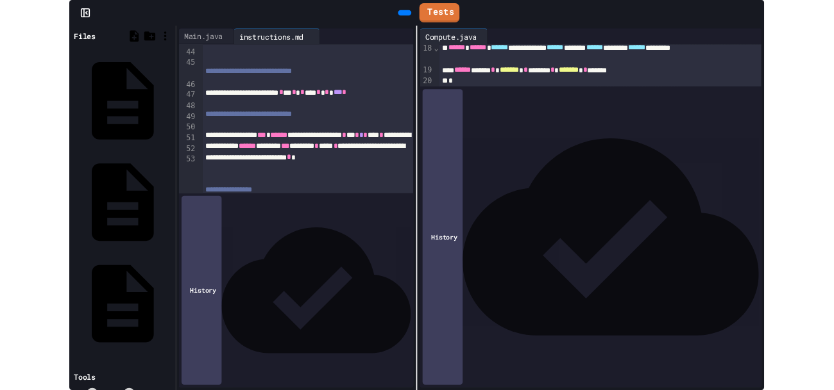
scroll to position [0, 0]
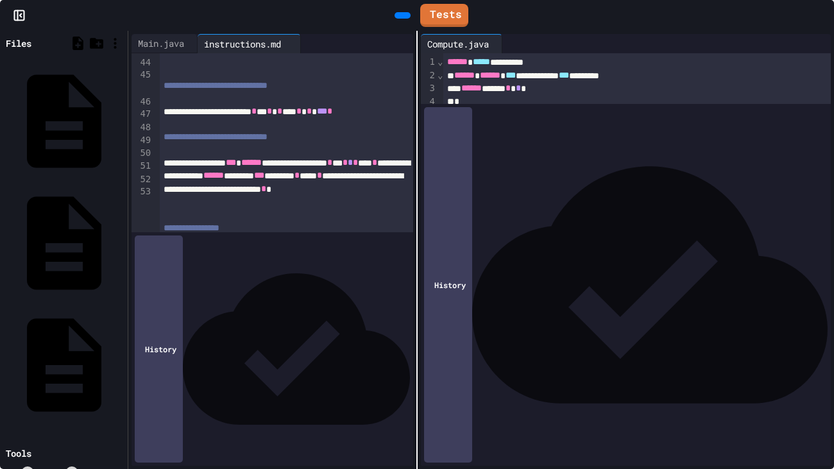
click at [406, 19] on icon at bounding box center [409, 23] width 7 height 9
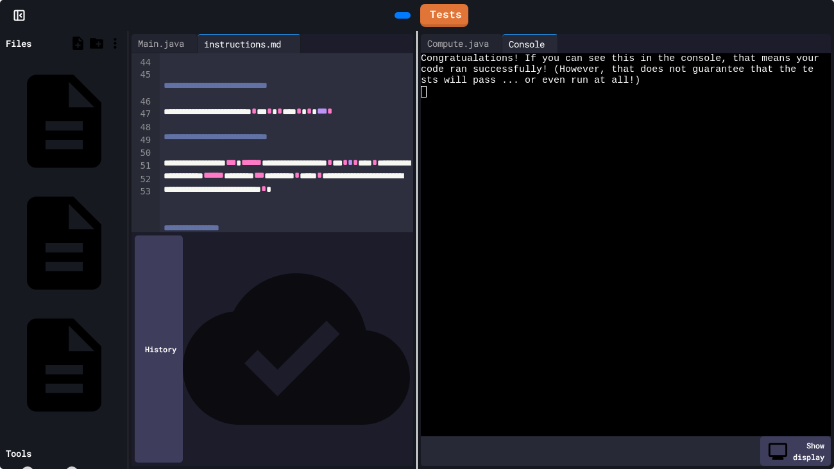
click at [821, 15] on icon at bounding box center [821, 15] width 0 height 0
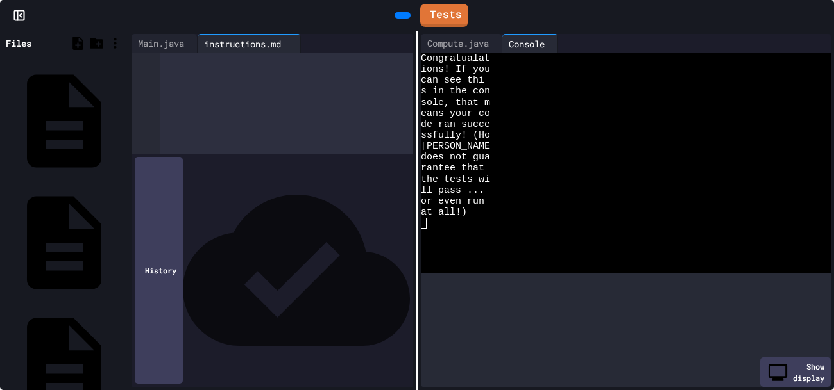
scroll to position [6881, 0]
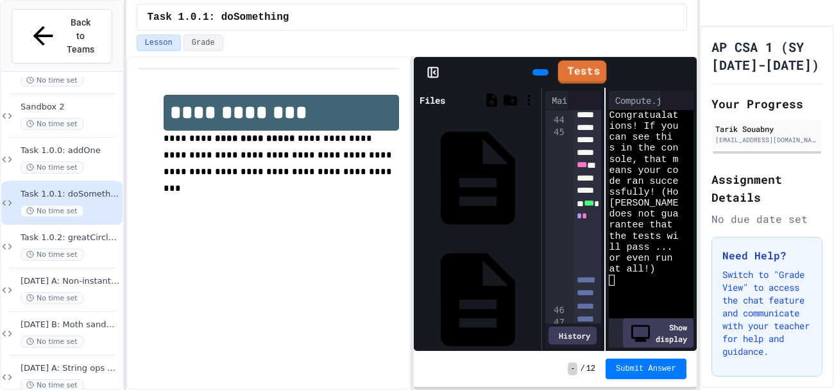
click at [582, 65] on link "Tests" at bounding box center [582, 71] width 49 height 23
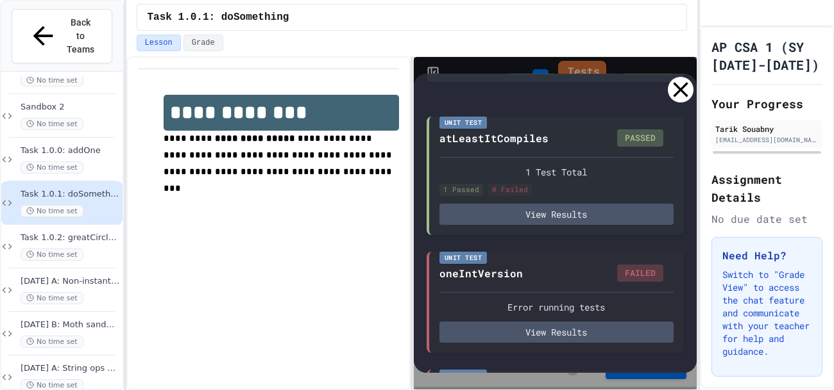
scroll to position [92, 0]
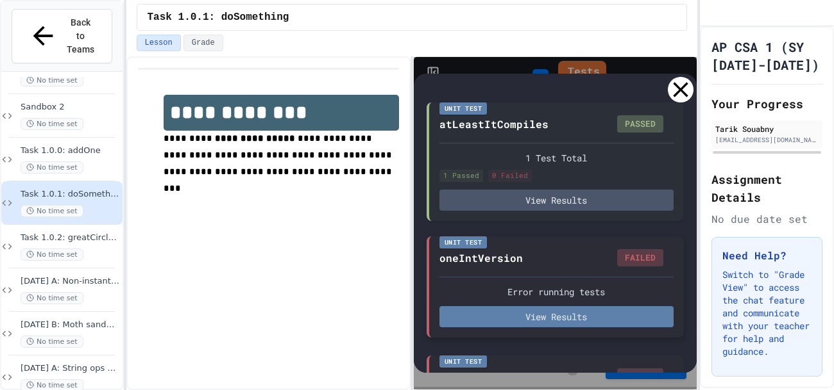
click at [578, 312] on button "View Results" at bounding box center [556, 316] width 234 height 21
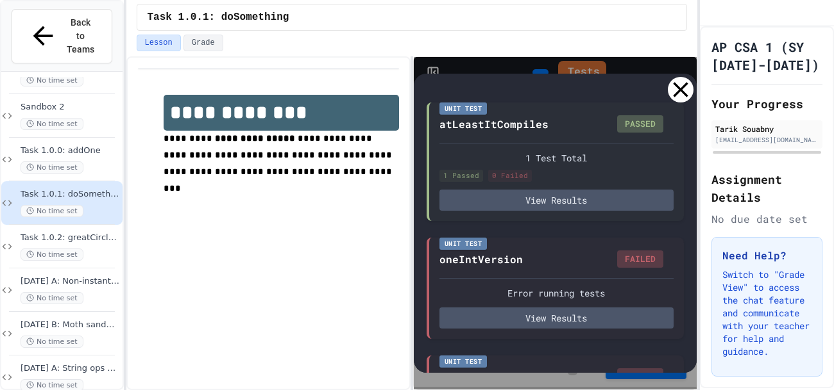
scroll to position [0, 0]
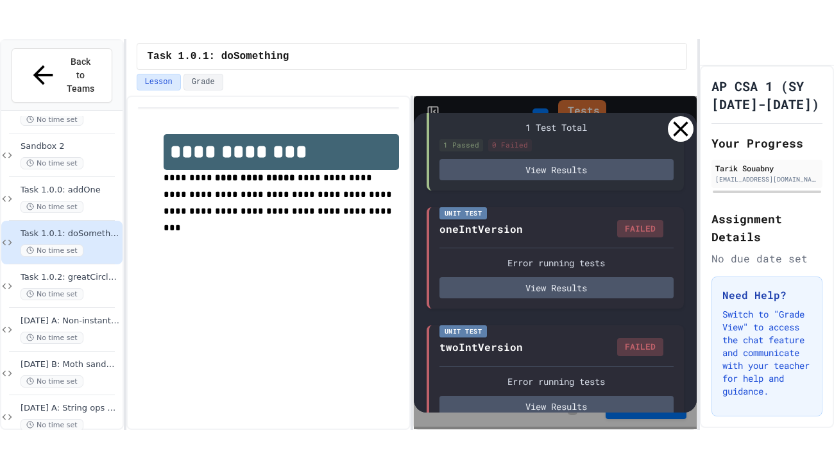
scroll to position [165, 0]
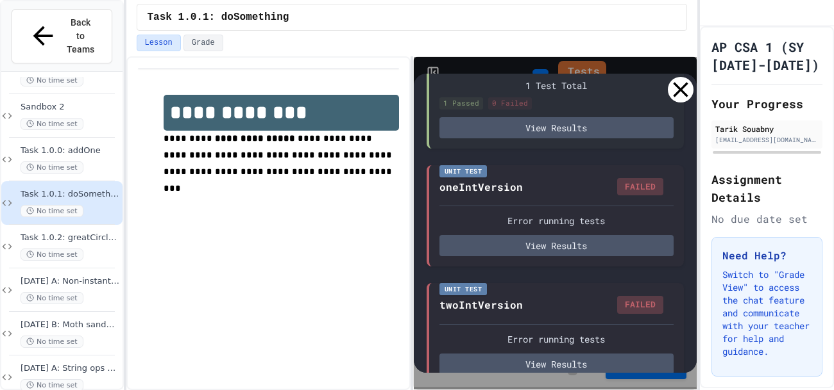
click at [670, 87] on div at bounding box center [680, 90] width 26 height 26
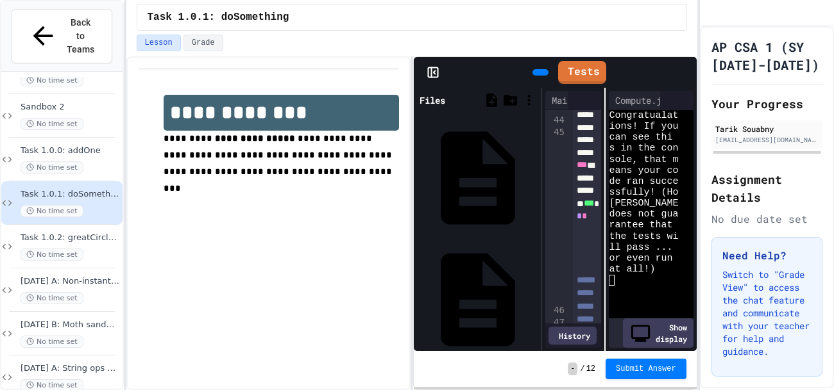
click at [684, 72] on icon at bounding box center [684, 72] width 0 height 0
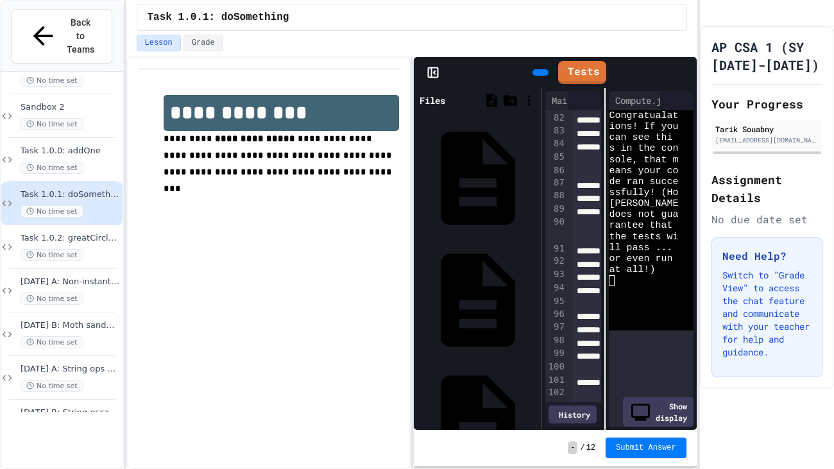
scroll to position [5253, 0]
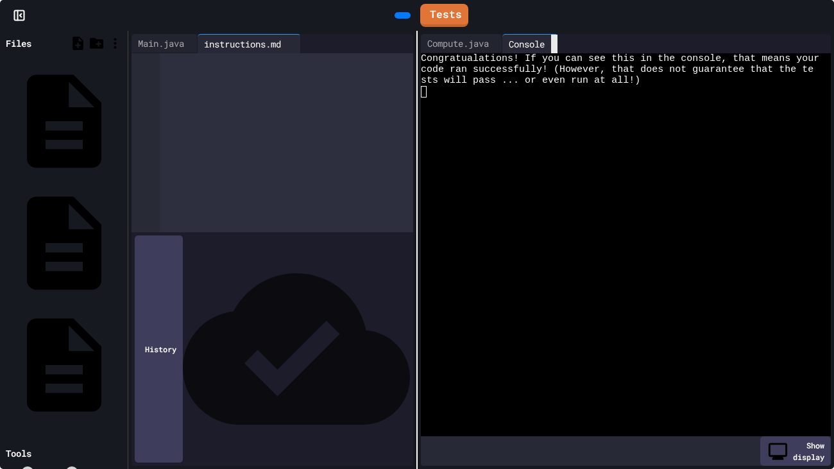
click at [554, 44] on icon at bounding box center [554, 44] width 0 height 0
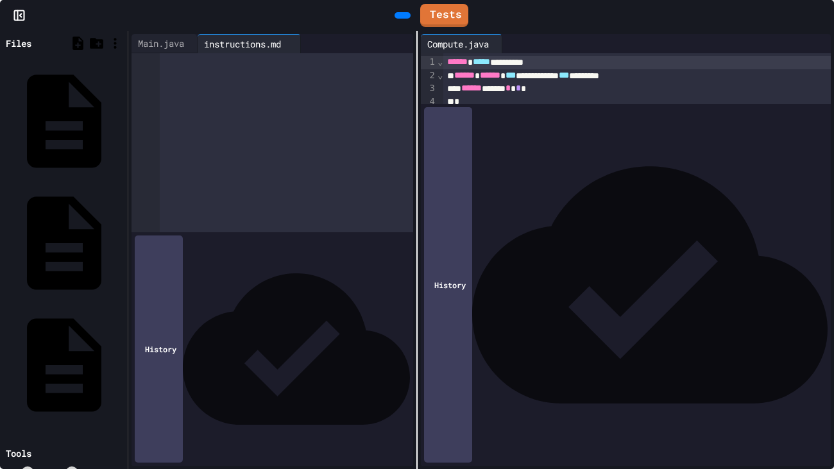
click at [178, 54] on div at bounding box center [287, 225] width 254 height 416
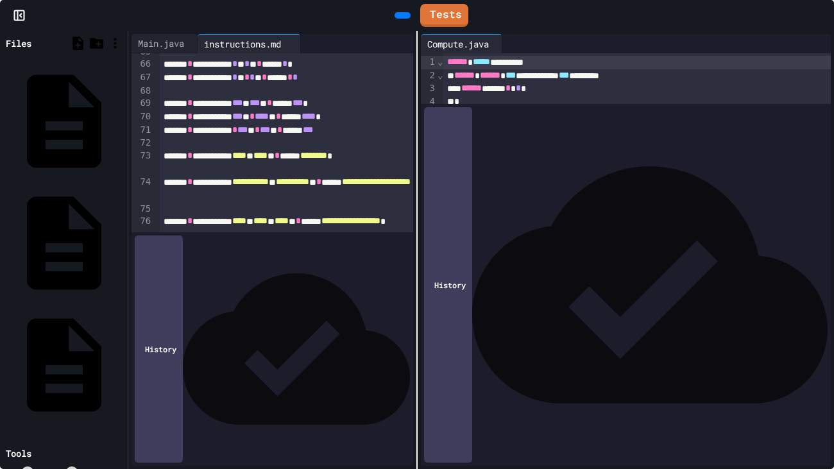
scroll to position [5443, 0]
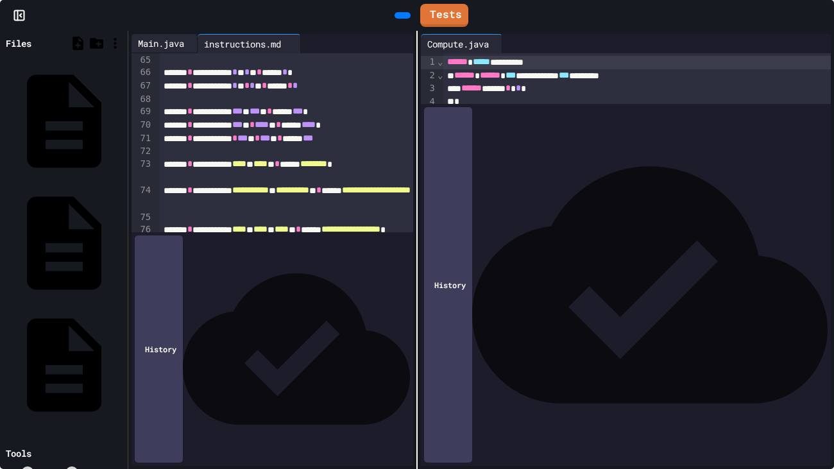
click at [180, 39] on div "Main.java" at bounding box center [160, 43] width 59 height 13
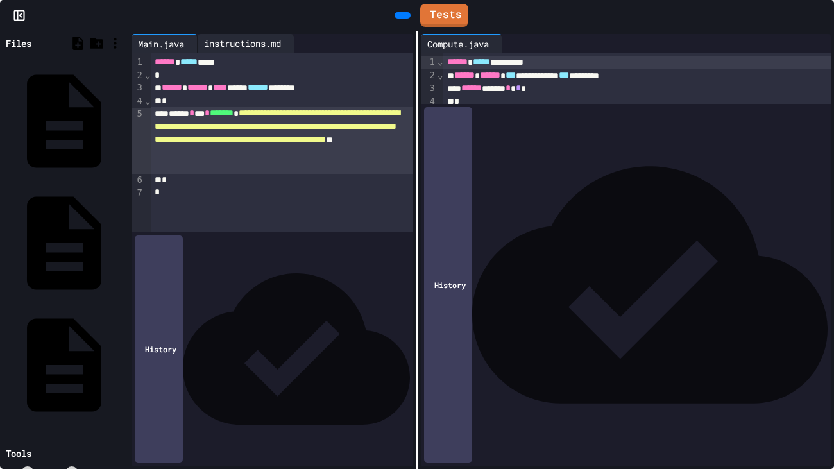
click at [261, 34] on div "instructions.md" at bounding box center [245, 43] width 97 height 19
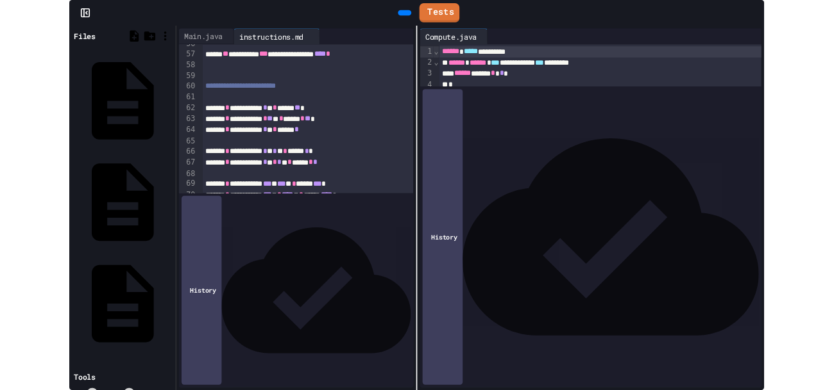
scroll to position [5334, 0]
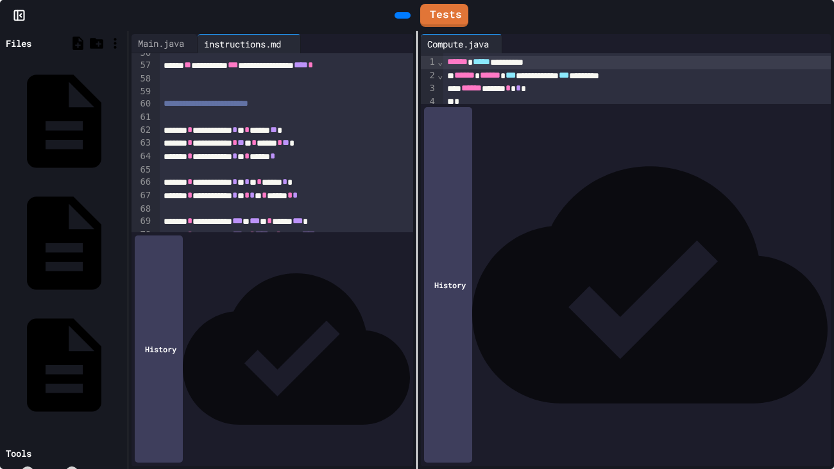
click at [821, 15] on icon at bounding box center [821, 15] width 0 height 0
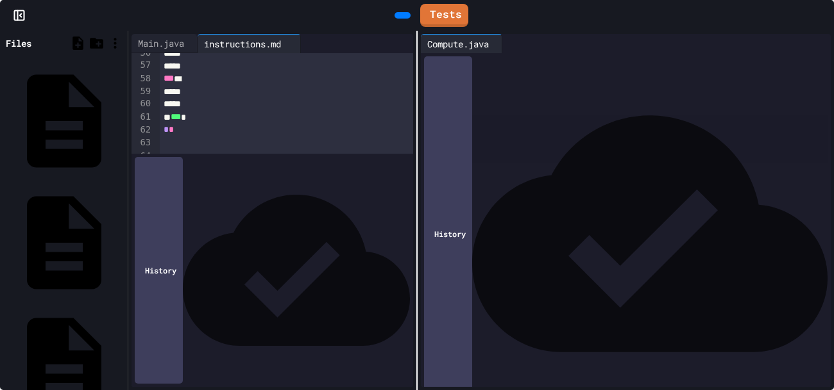
scroll to position [7446, 0]
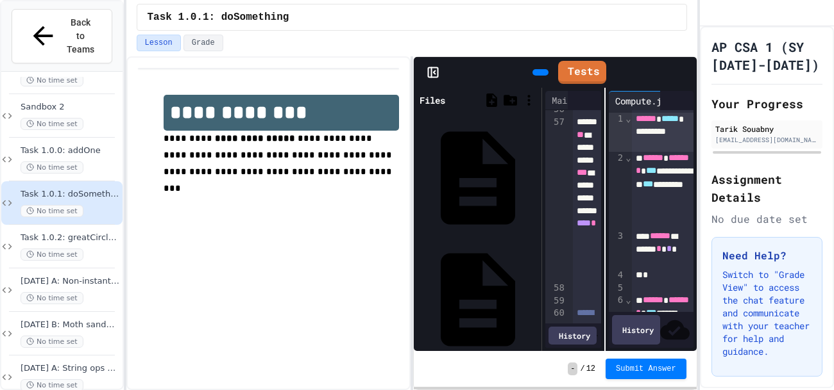
click at [576, 69] on link "Tests" at bounding box center [582, 72] width 48 height 23
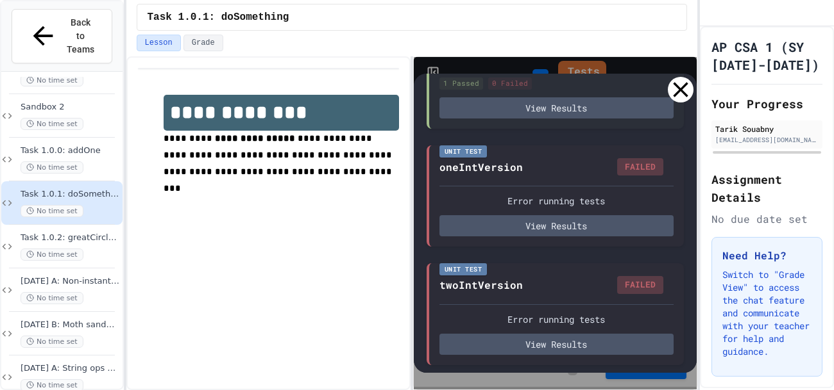
scroll to position [185, 0]
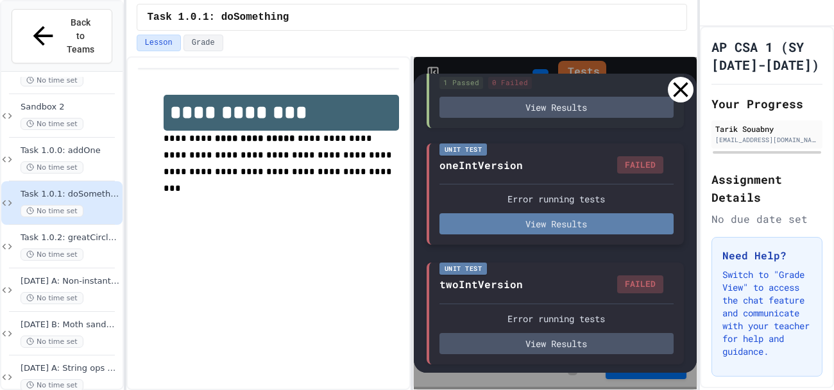
click at [582, 231] on button "View Results" at bounding box center [556, 224] width 234 height 21
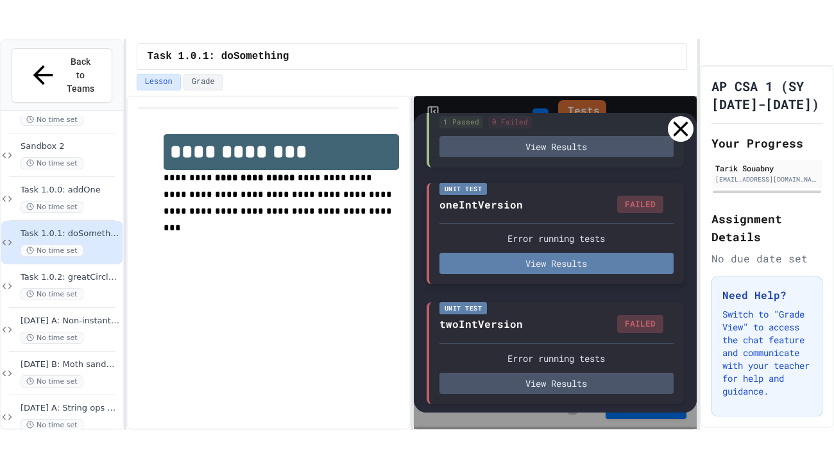
scroll to position [21, 0]
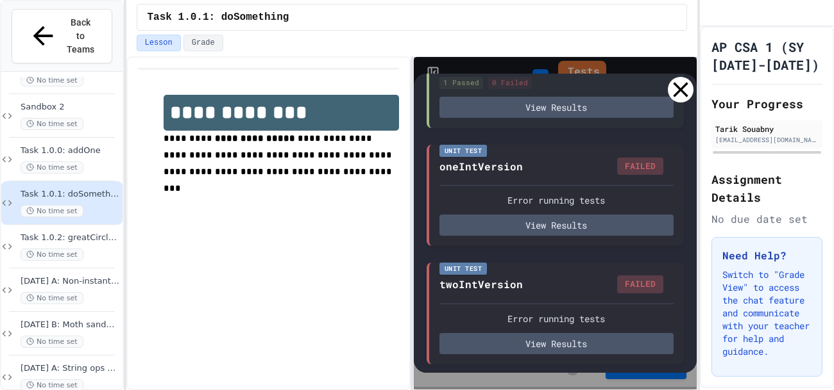
click at [678, 90] on icon at bounding box center [680, 89] width 15 height 15
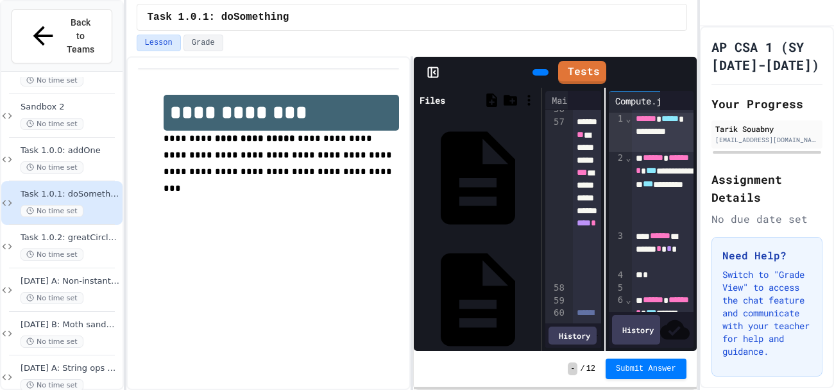
click at [684, 72] on icon at bounding box center [684, 72] width 0 height 0
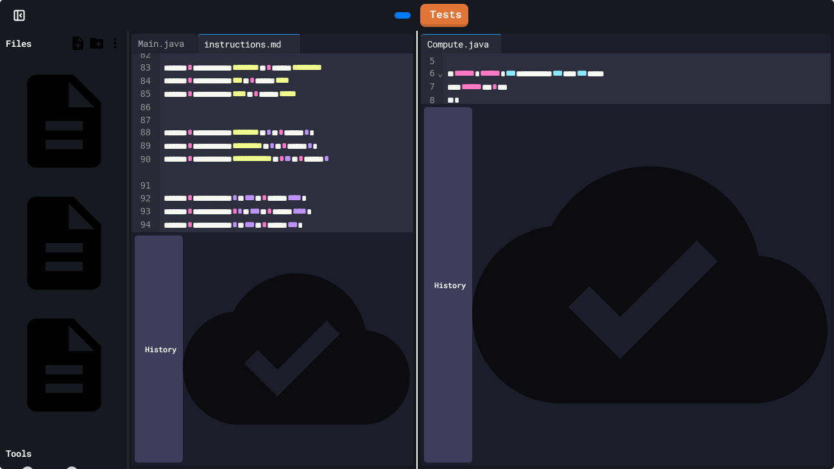
scroll to position [0, 0]
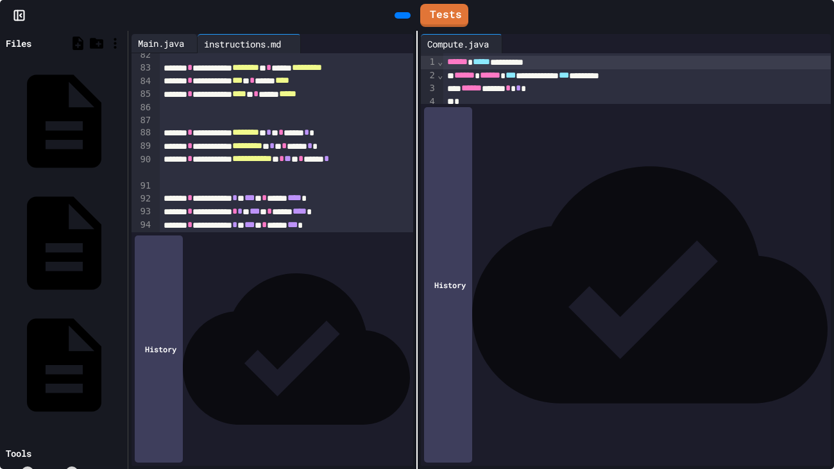
click at [164, 48] on div "Main.java" at bounding box center [160, 43] width 59 height 13
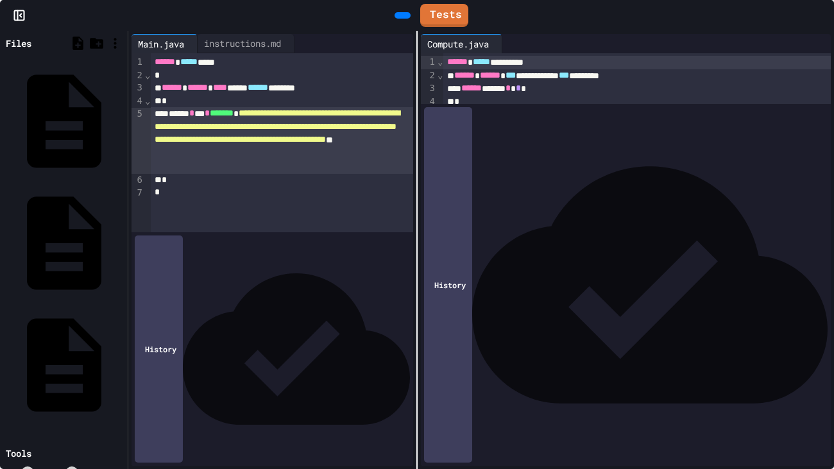
click at [822, 17] on icon at bounding box center [828, 23] width 13 height 13
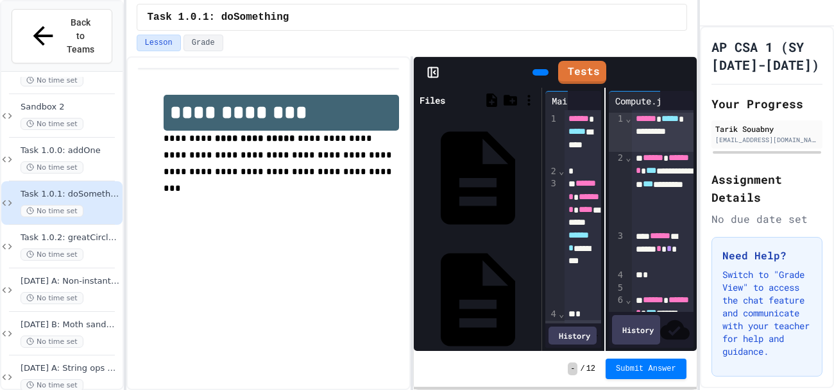
click at [678, 107] on icon at bounding box center [683, 108] width 10 height 3
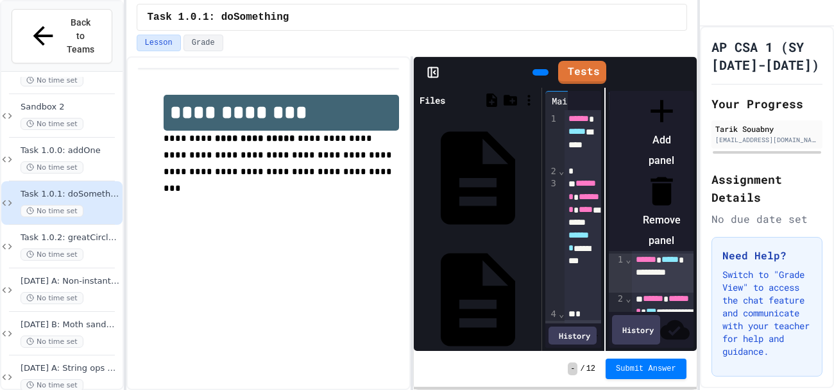
click at [676, 92] on div at bounding box center [655, 92] width 51 height 0
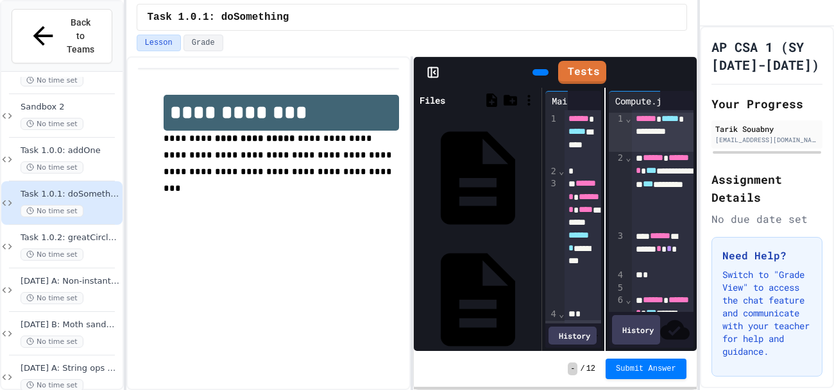
click at [684, 62] on div at bounding box center [690, 72] width 13 height 29
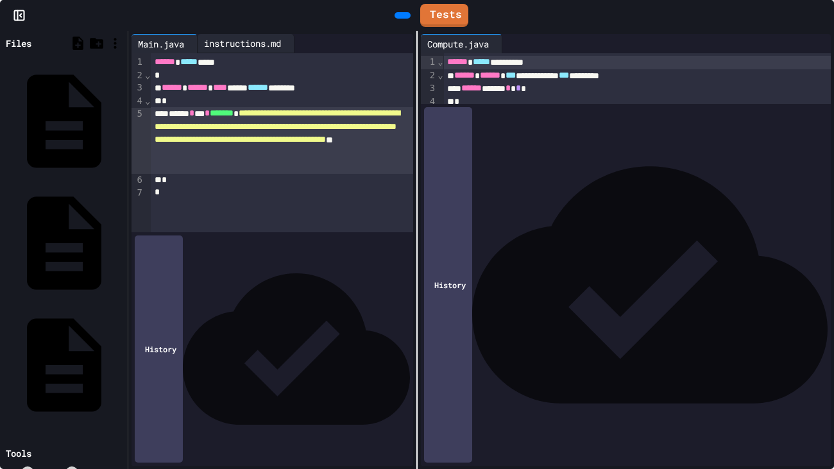
click at [286, 41] on div "instructions.md" at bounding box center [242, 43] width 90 height 13
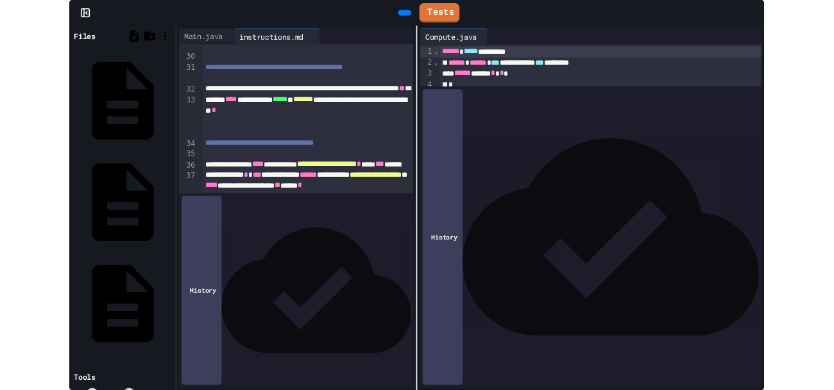
scroll to position [3395, 0]
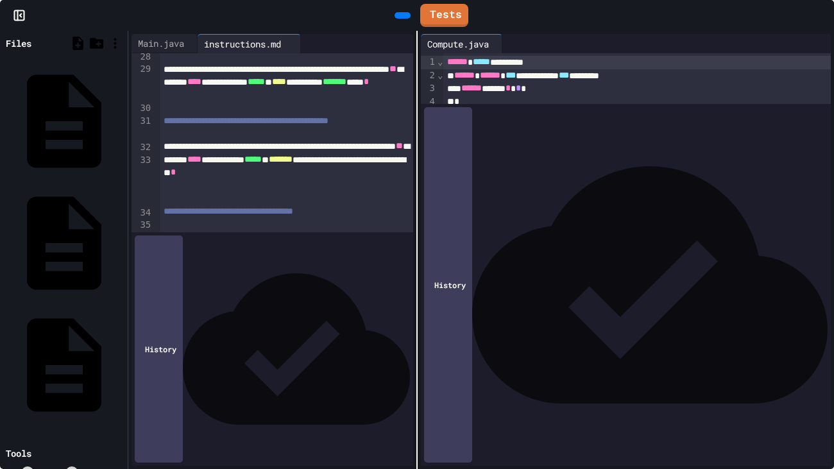
click at [821, 23] on div at bounding box center [827, 15] width 13 height 29
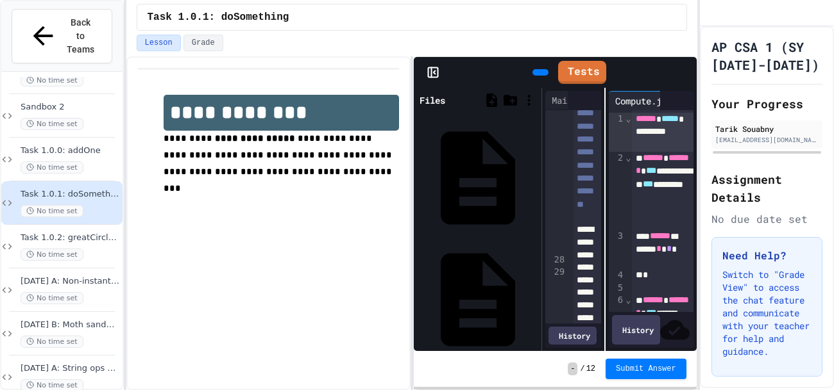
click at [572, 80] on link "Tests" at bounding box center [582, 72] width 48 height 23
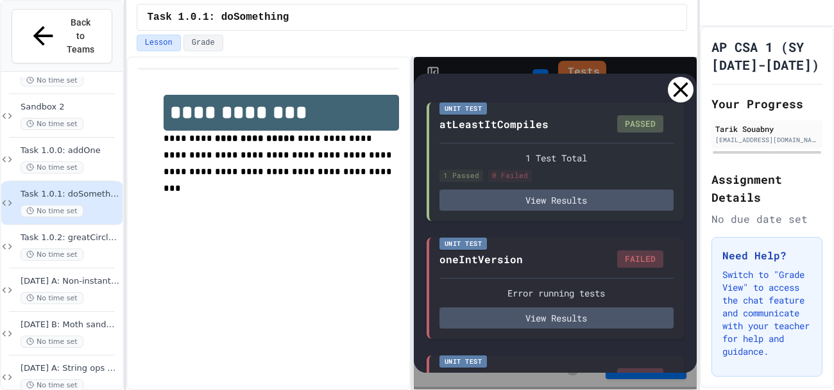
scroll to position [94, 0]
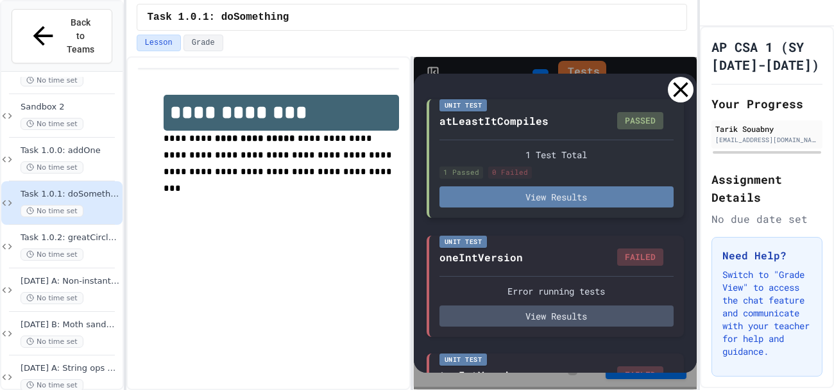
click at [624, 204] on button "View Results" at bounding box center [556, 197] width 234 height 21
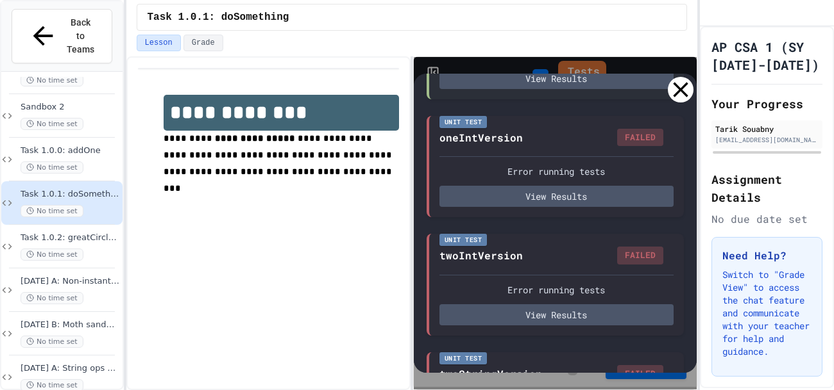
scroll to position [222, 0]
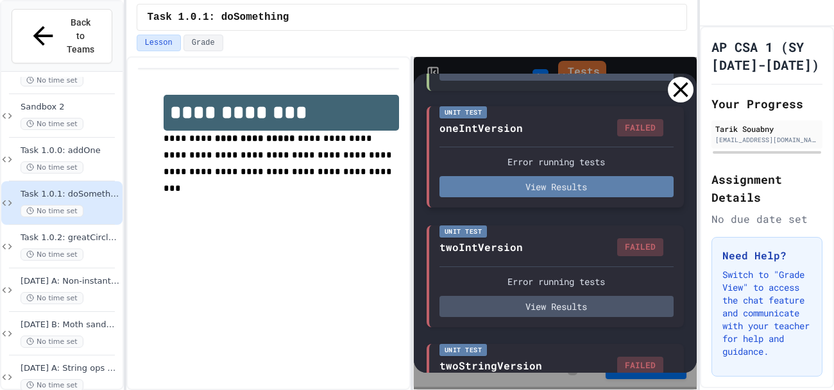
click at [622, 194] on button "View Results" at bounding box center [556, 186] width 234 height 21
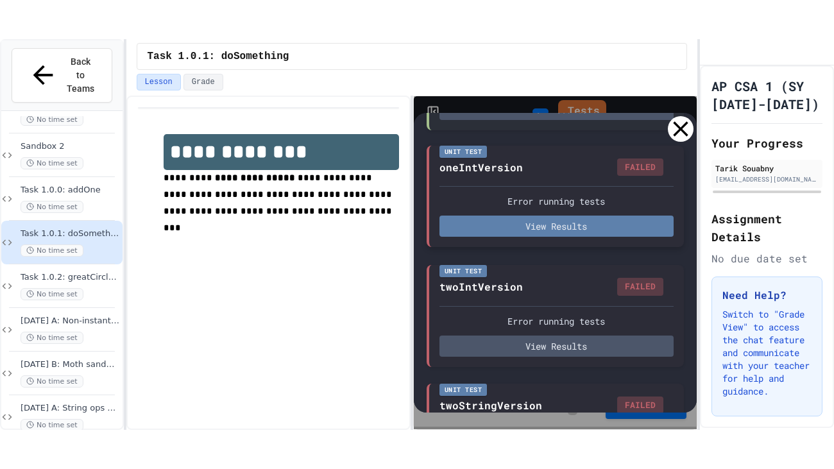
scroll to position [19, 0]
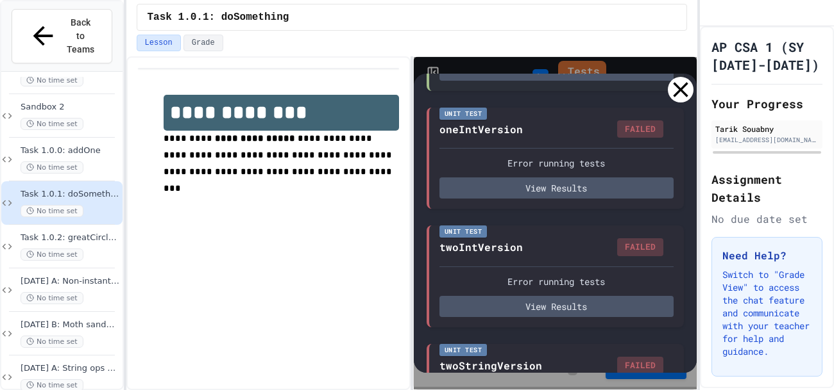
click at [672, 87] on icon at bounding box center [680, 90] width 26 height 26
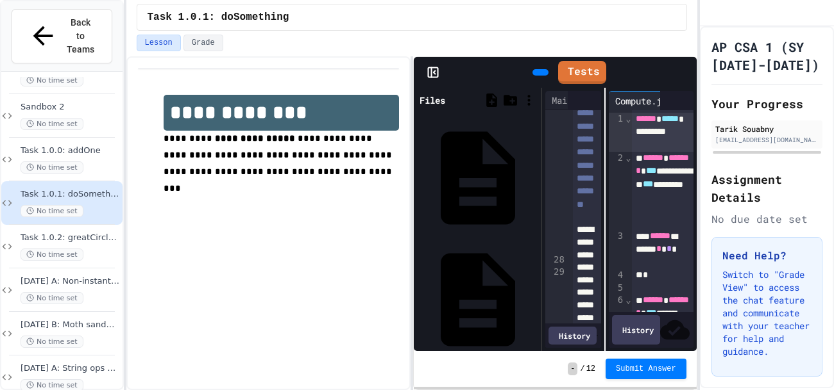
click at [687, 76] on icon at bounding box center [691, 80] width 9 height 9
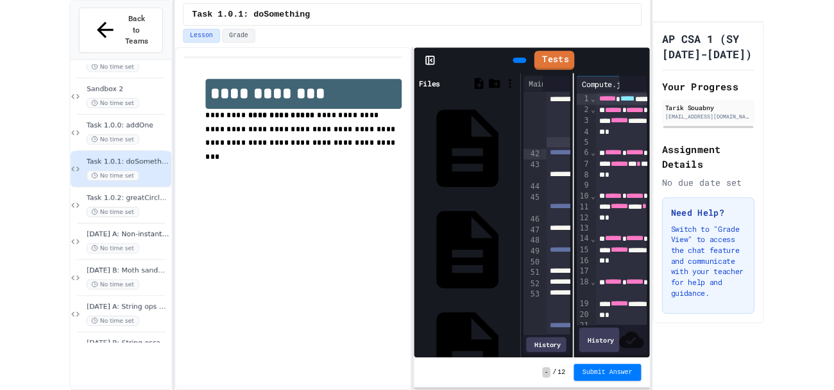
scroll to position [3102, 0]
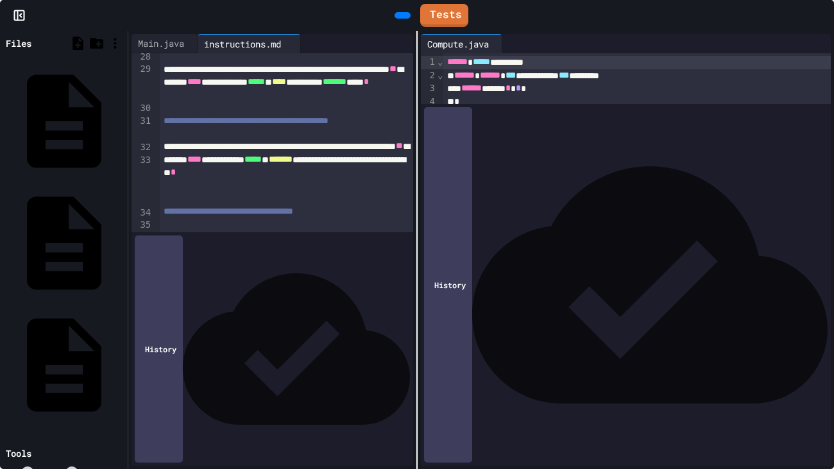
click at [592, 80] on div "**********" at bounding box center [636, 75] width 387 height 13
click at [573, 76] on div "**********" at bounding box center [636, 75] width 387 height 13
click at [824, 26] on div at bounding box center [827, 15] width 13 height 29
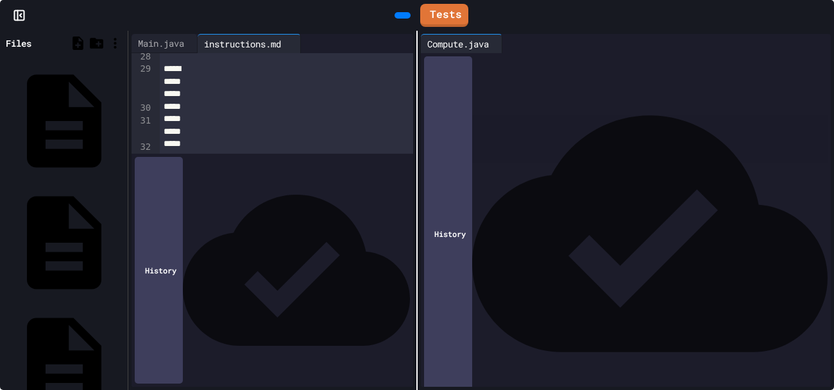
scroll to position [3541, 0]
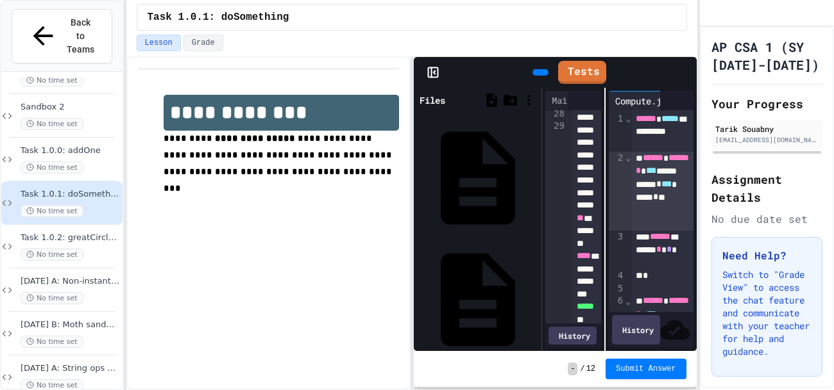
click at [585, 74] on link "Tests" at bounding box center [582, 72] width 48 height 23
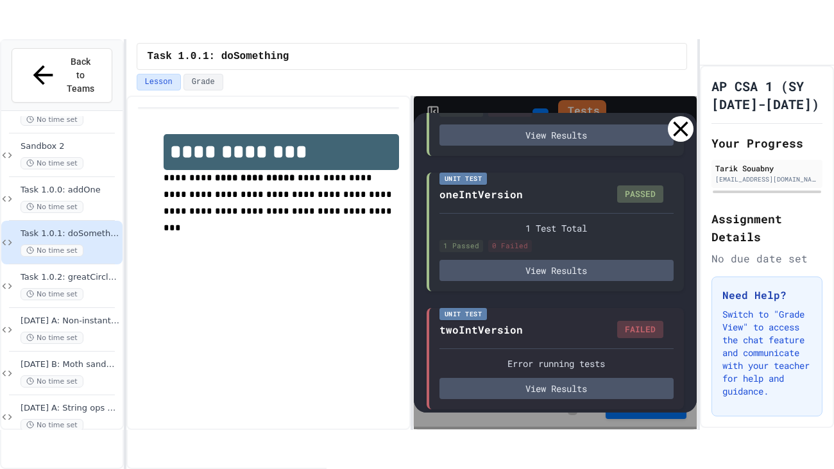
scroll to position [197, 0]
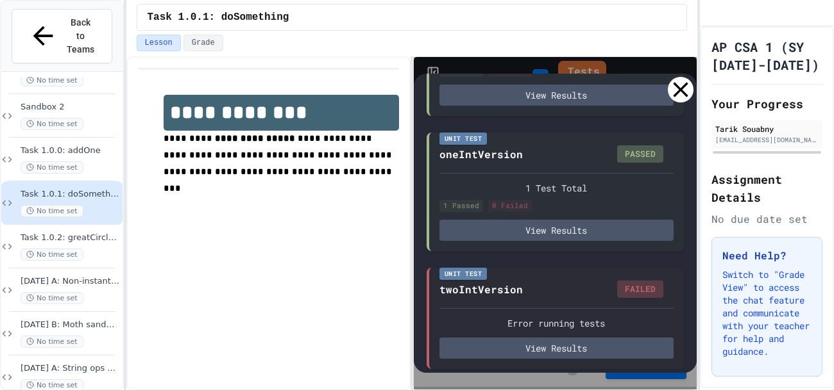
click at [675, 92] on icon at bounding box center [680, 90] width 26 height 26
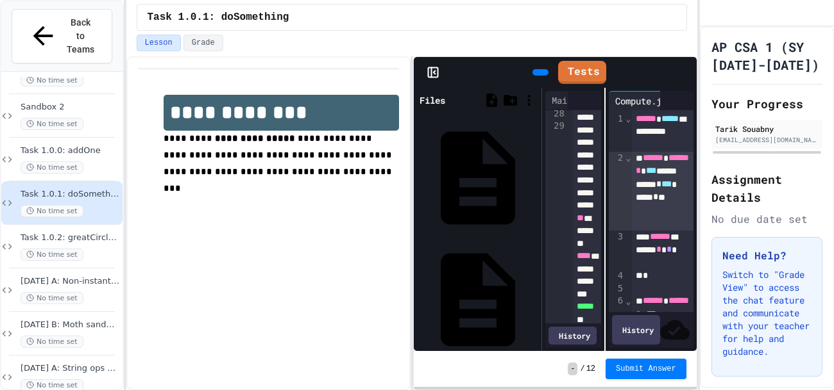
click at [684, 72] on icon at bounding box center [684, 72] width 0 height 0
